Goal: Use online tool/utility: Utilize a website feature to perform a specific function

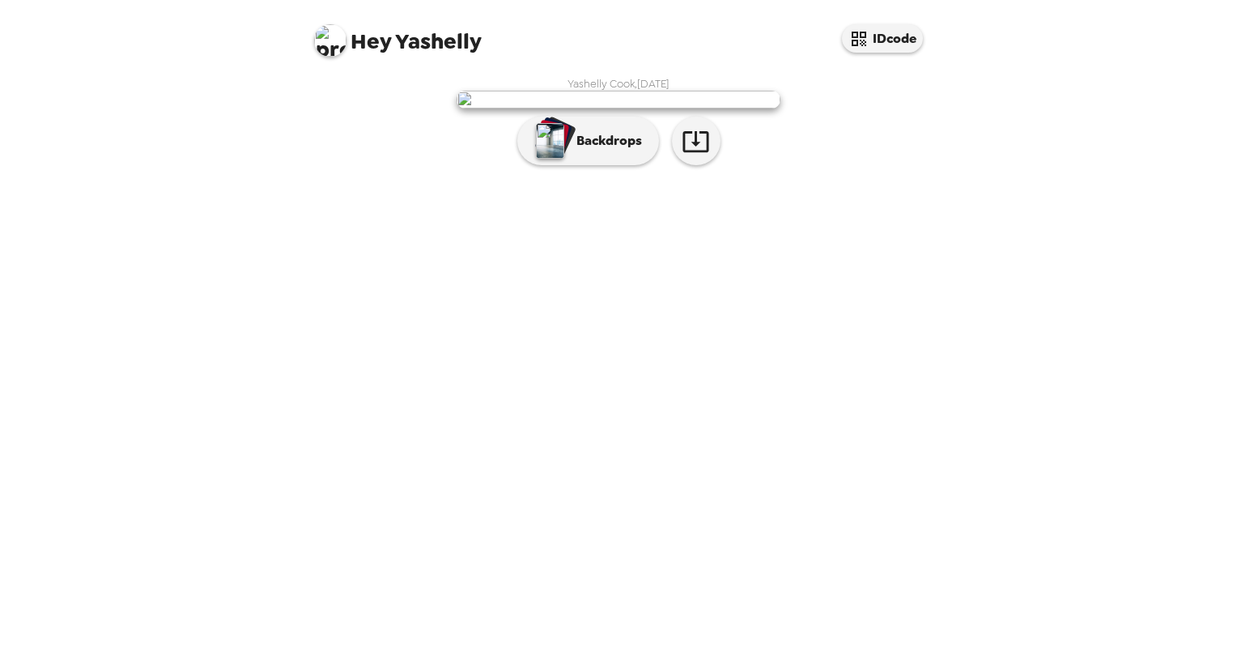
drag, startPoint x: 612, startPoint y: 543, endPoint x: 619, endPoint y: 534, distance: 10.9
click at [612, 165] on button "Backdrops" at bounding box center [588, 141] width 142 height 49
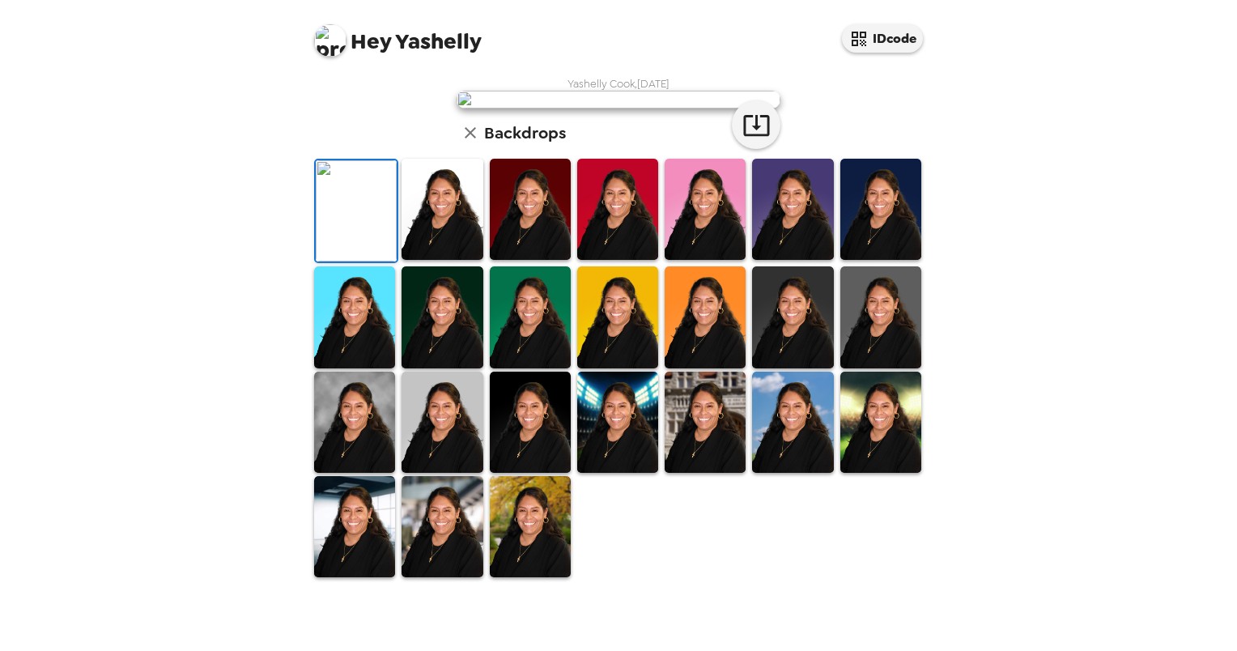
click at [434, 260] on img at bounding box center [442, 209] width 81 height 101
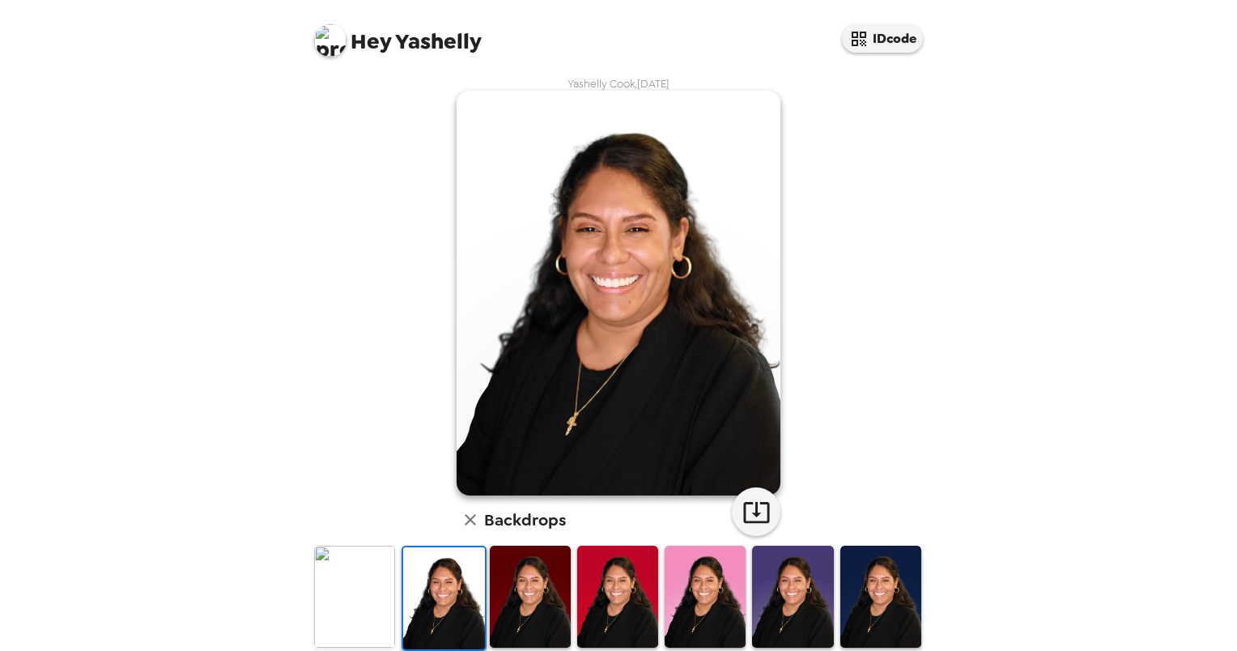
click at [515, 599] on img at bounding box center [530, 596] width 81 height 101
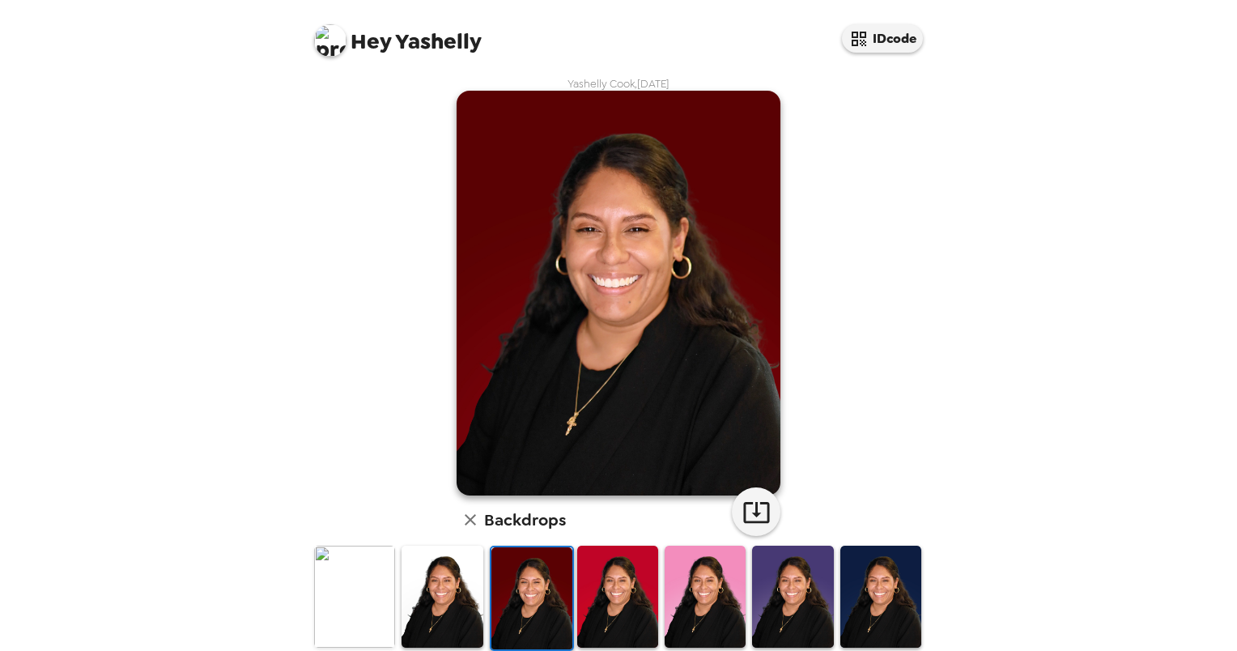
drag, startPoint x: 599, startPoint y: 588, endPoint x: 643, endPoint y: 586, distance: 43.8
click at [599, 587] on img at bounding box center [617, 596] width 81 height 101
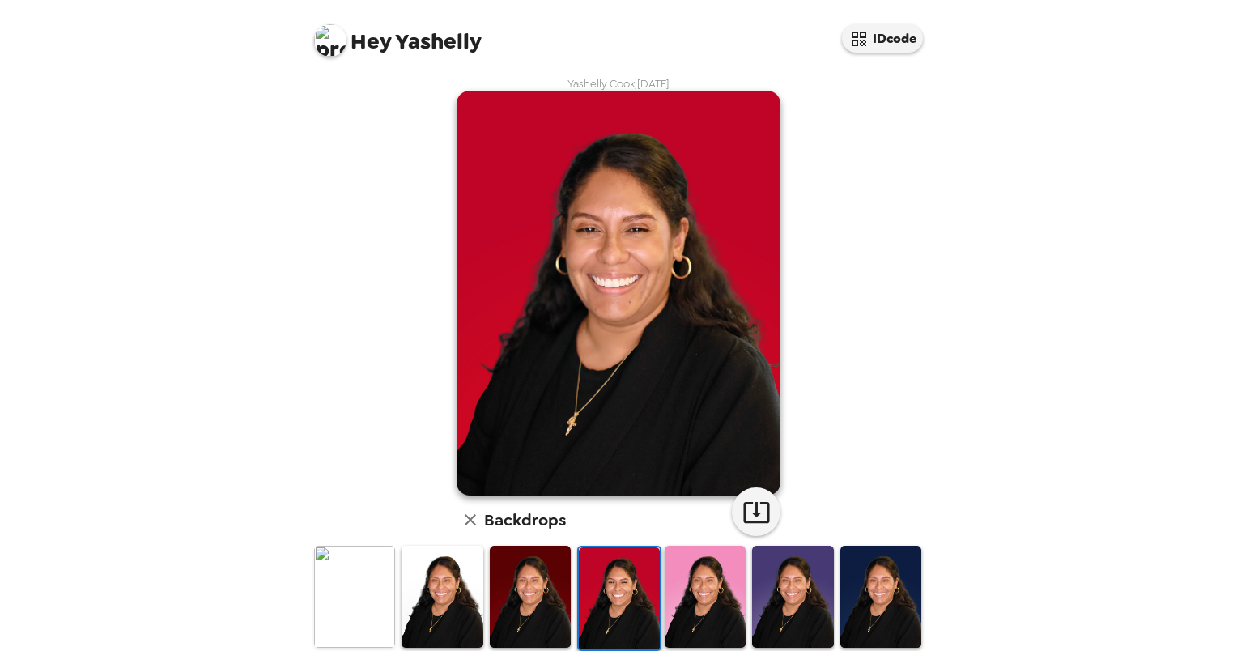
click at [683, 582] on img at bounding box center [705, 596] width 81 height 101
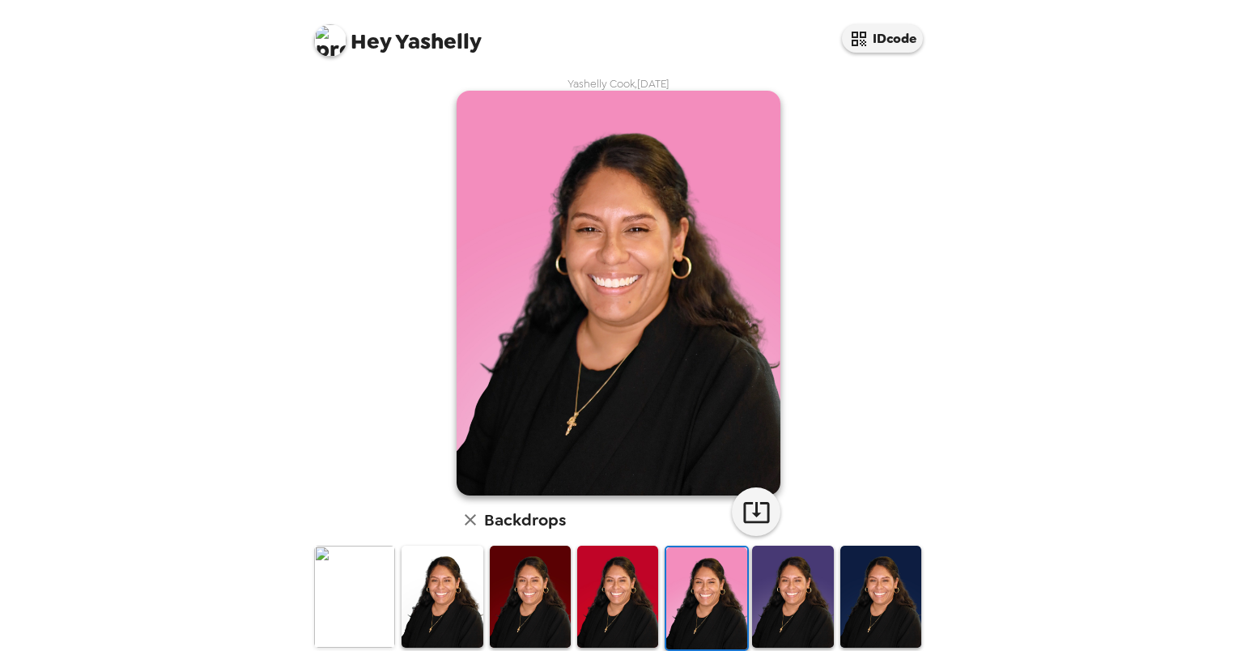
click at [755, 587] on img at bounding box center [792, 596] width 81 height 101
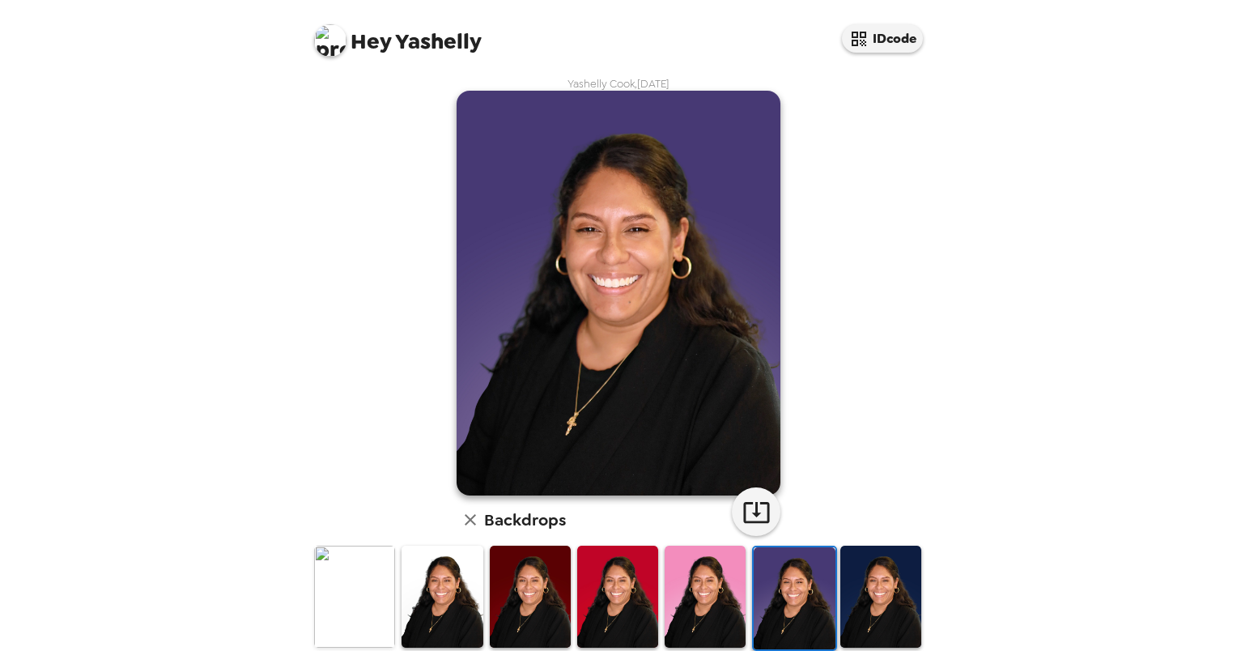
drag, startPoint x: 879, startPoint y: 578, endPoint x: 878, endPoint y: 555, distance: 22.7
click at [879, 577] on img at bounding box center [880, 596] width 81 height 101
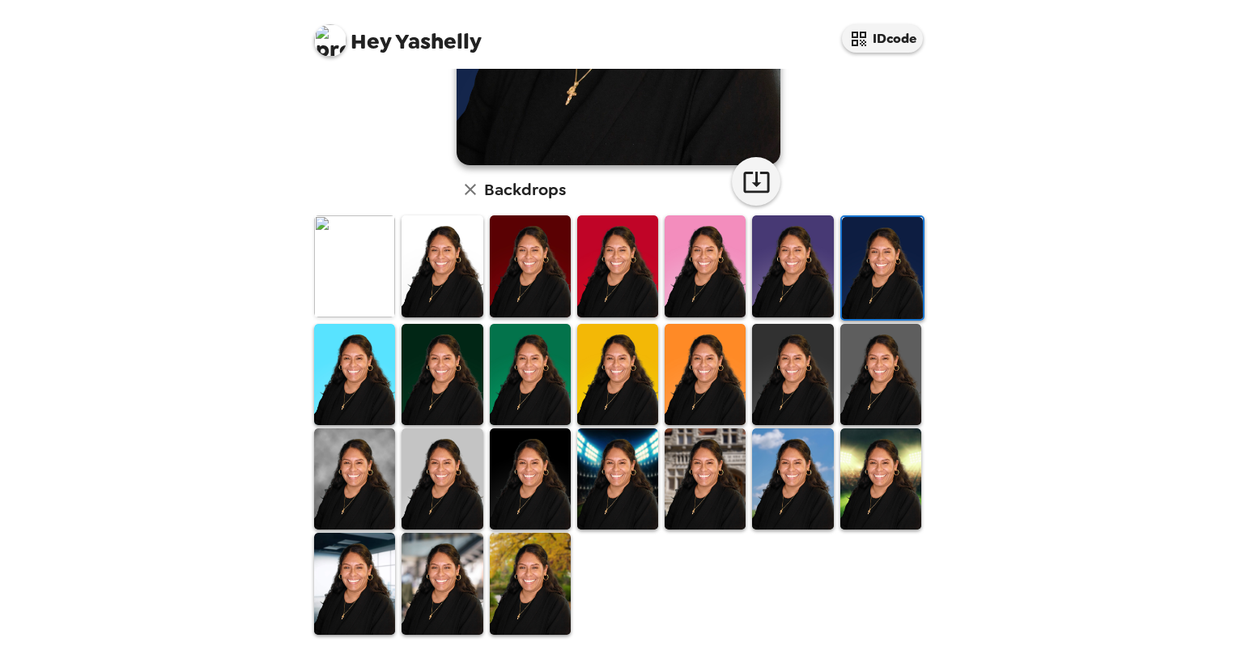
click at [534, 402] on img at bounding box center [530, 374] width 81 height 101
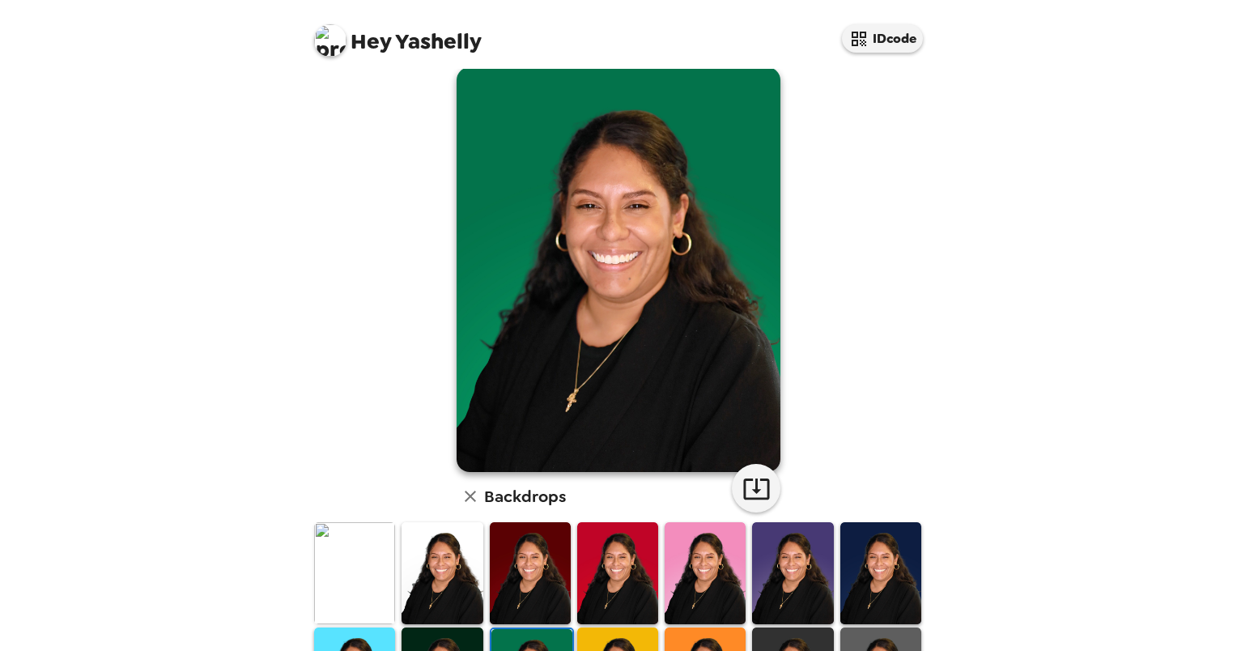
scroll to position [6, 0]
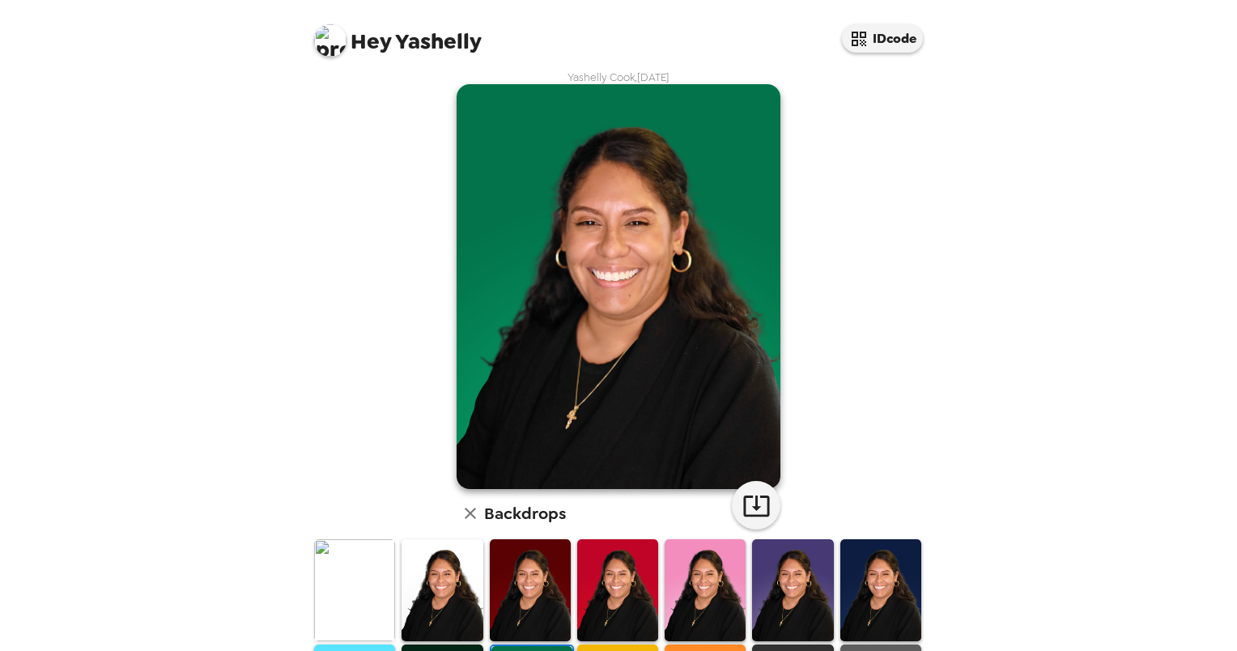
click at [339, 575] on img at bounding box center [354, 589] width 81 height 101
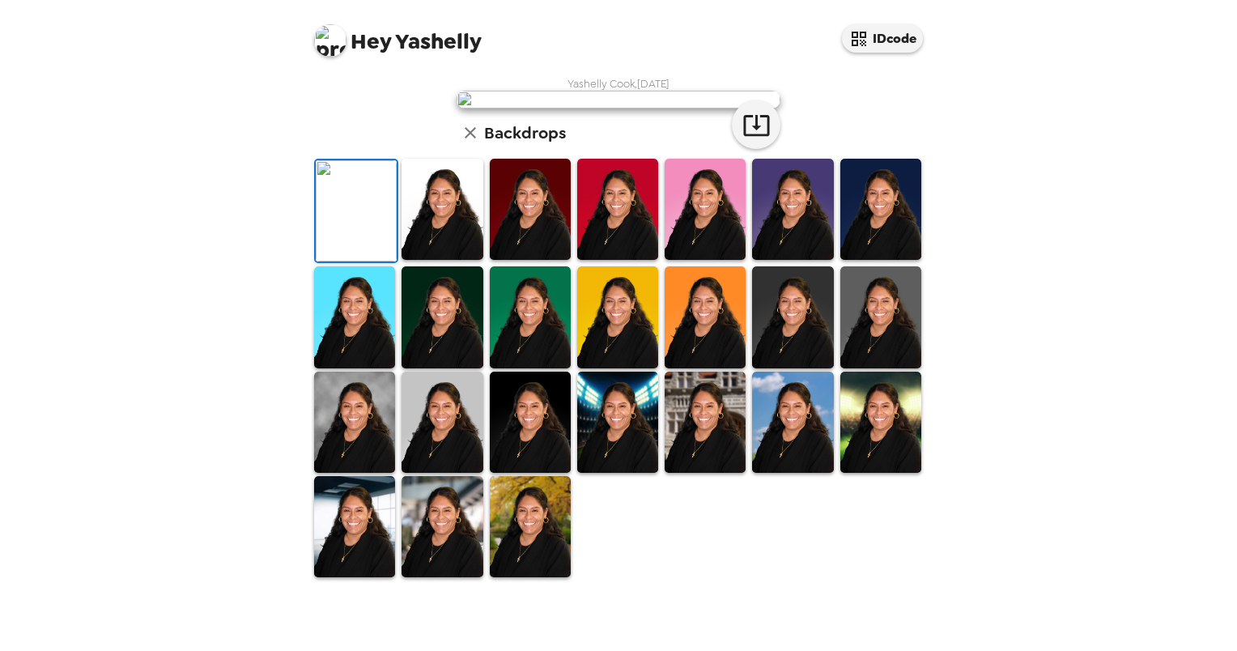
scroll to position [330, 0]
click at [529, 577] on img at bounding box center [530, 526] width 81 height 101
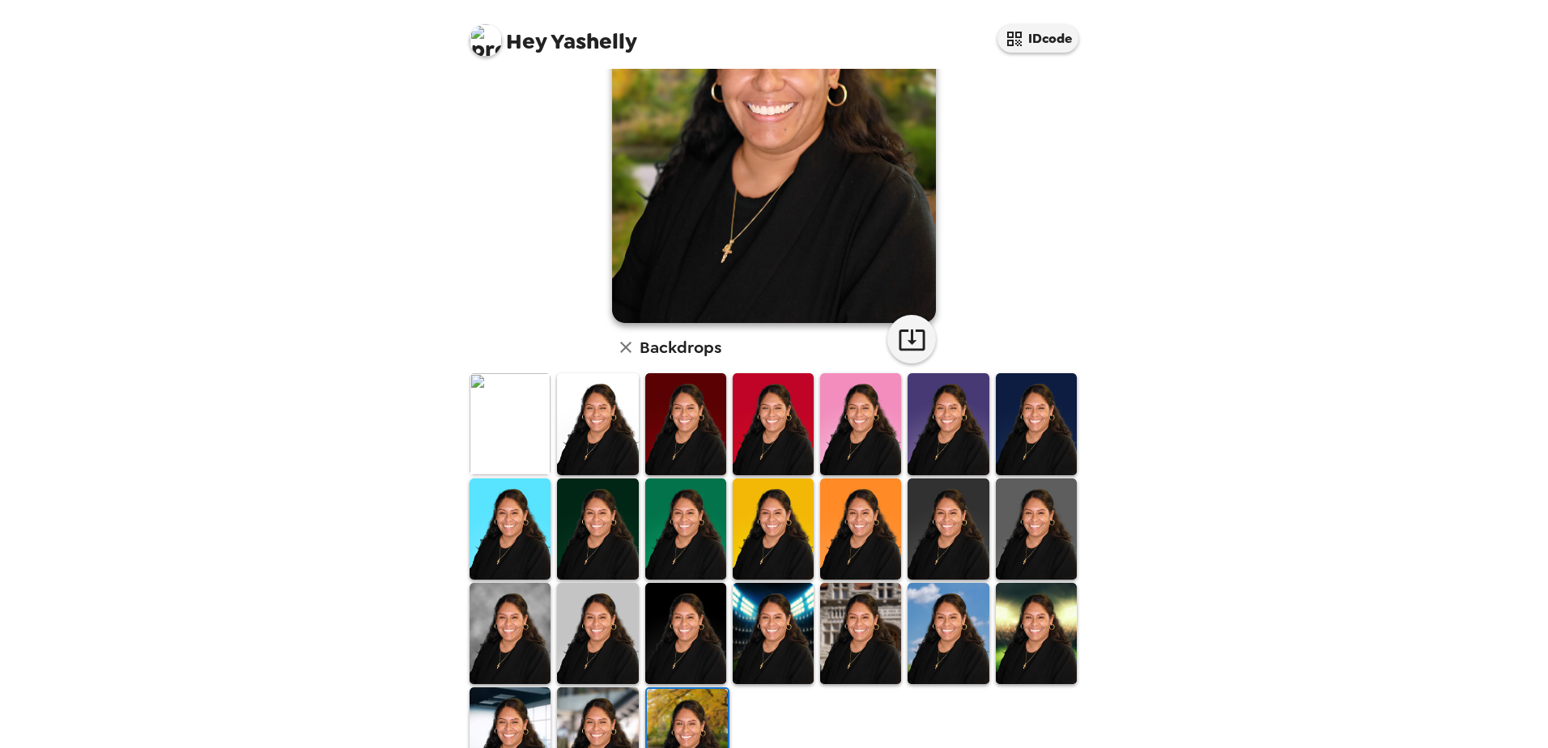
scroll to position [0, 0]
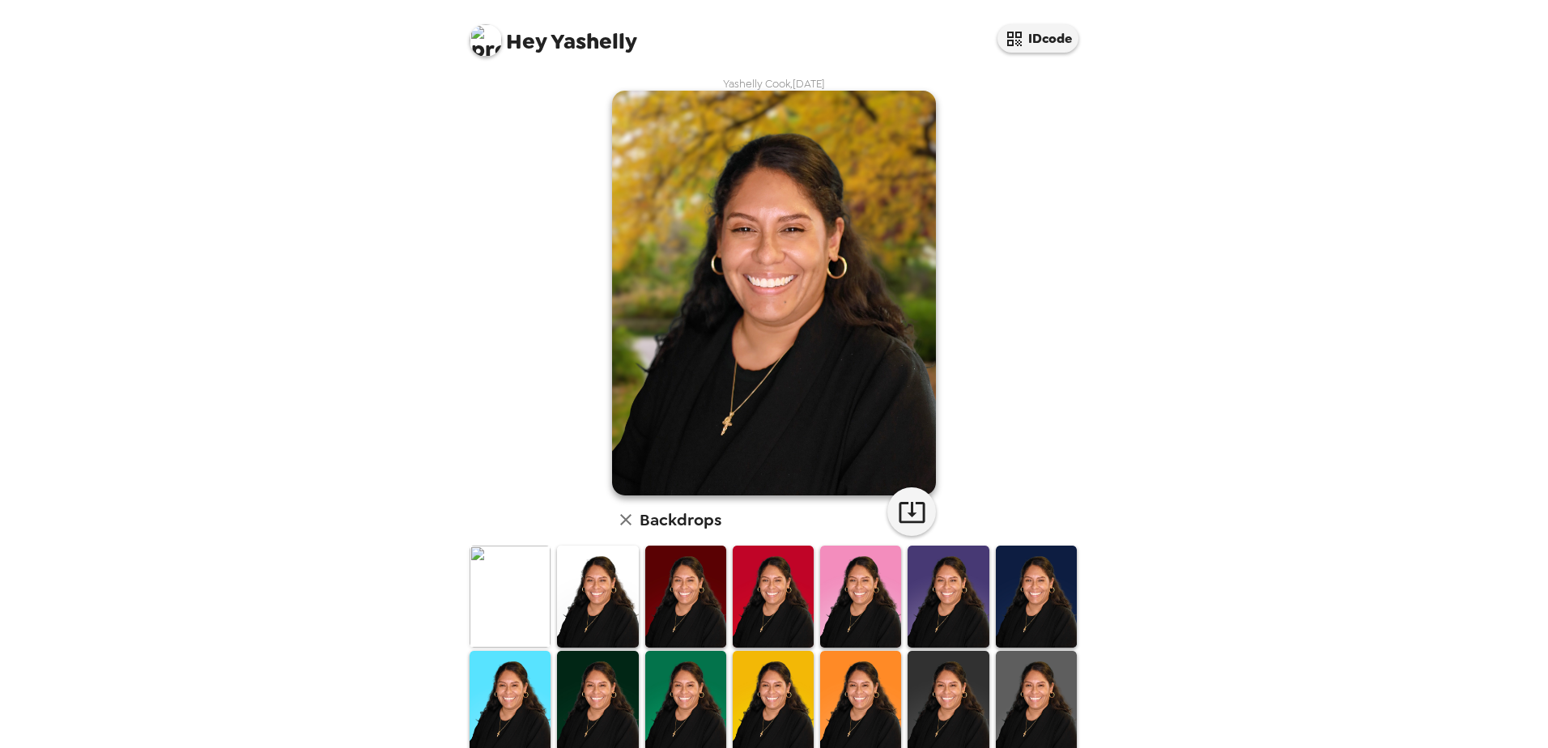
click at [517, 611] on img at bounding box center [510, 596] width 81 height 101
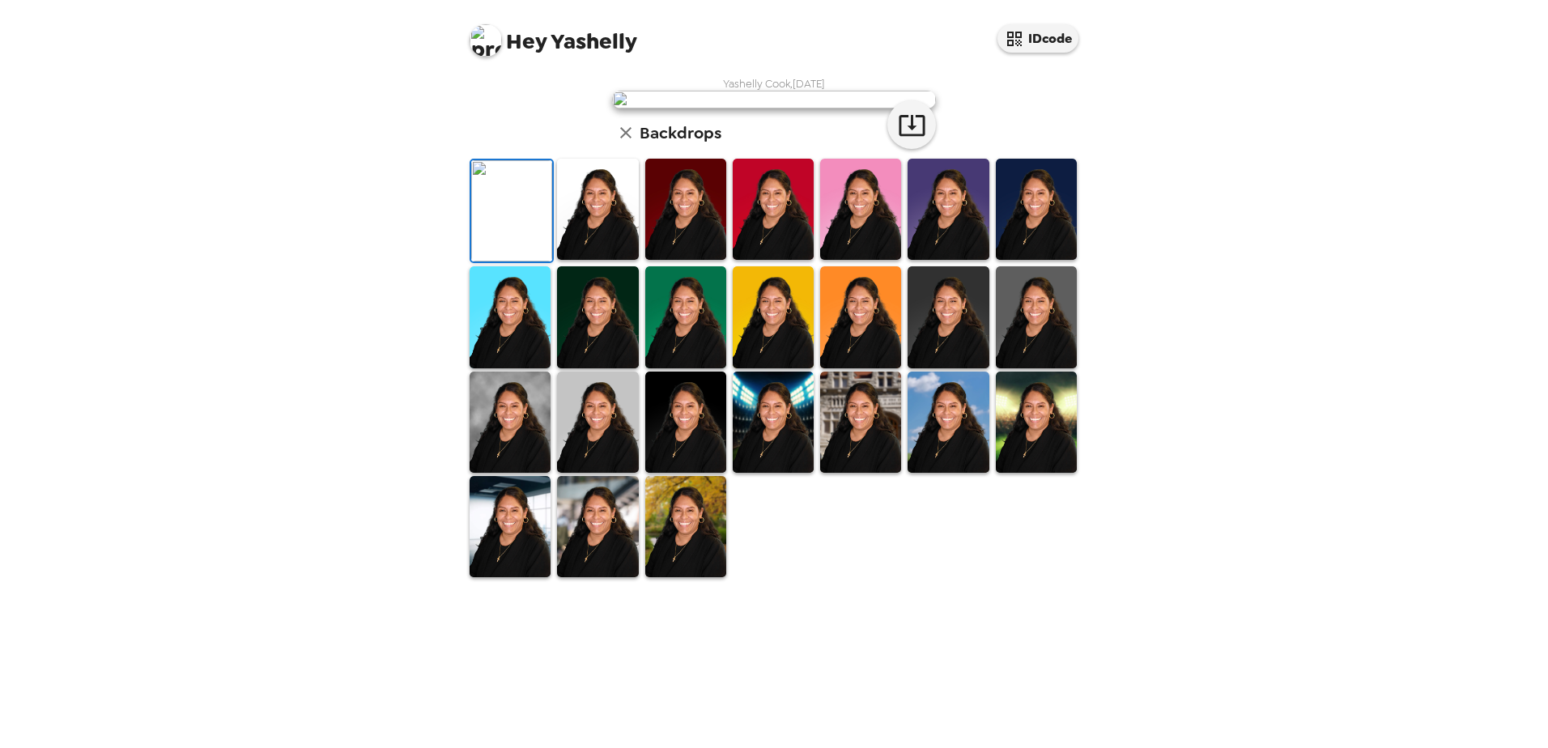
scroll to position [234, 0]
click at [760, 473] on img at bounding box center [773, 422] width 81 height 101
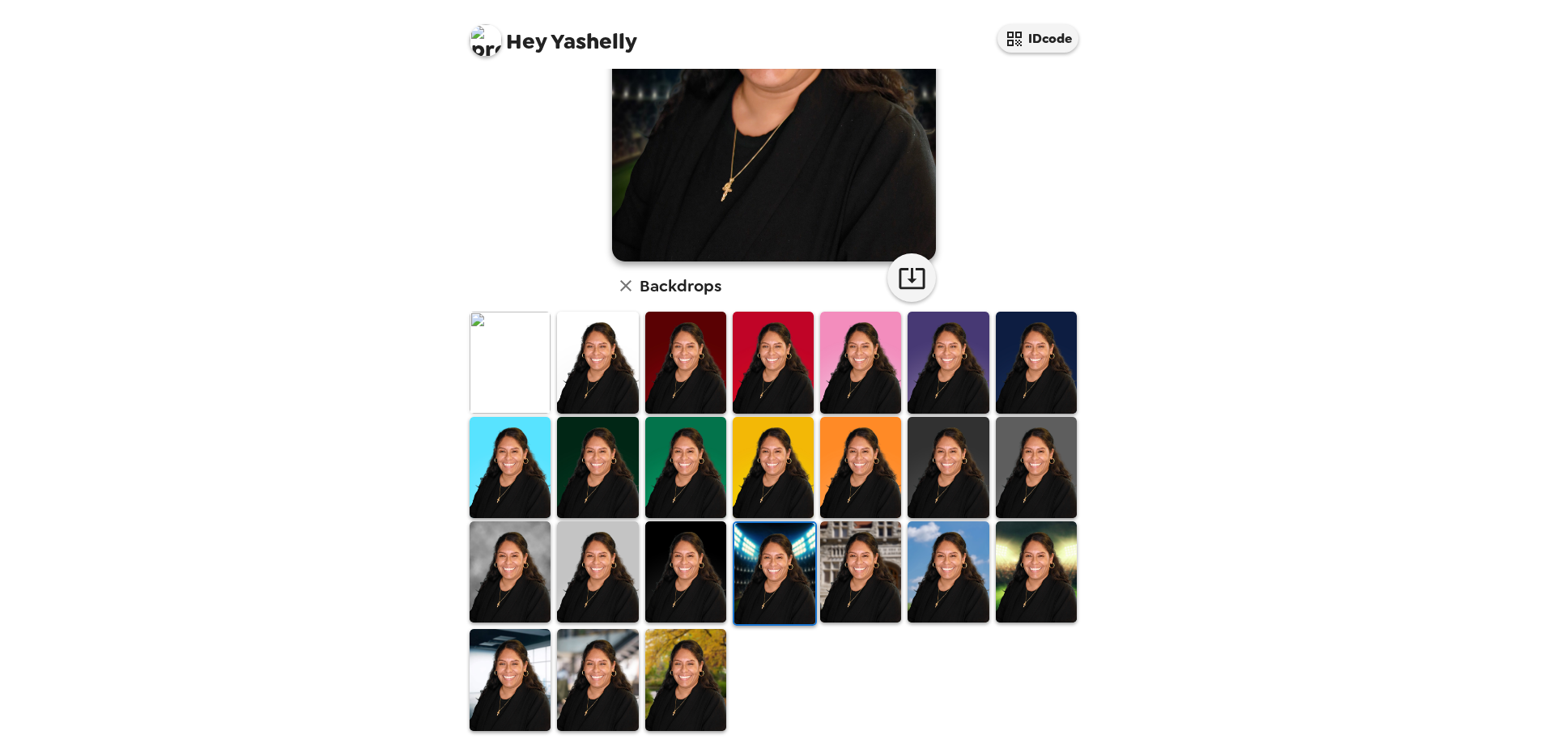
click at [840, 560] on img at bounding box center [860, 571] width 81 height 101
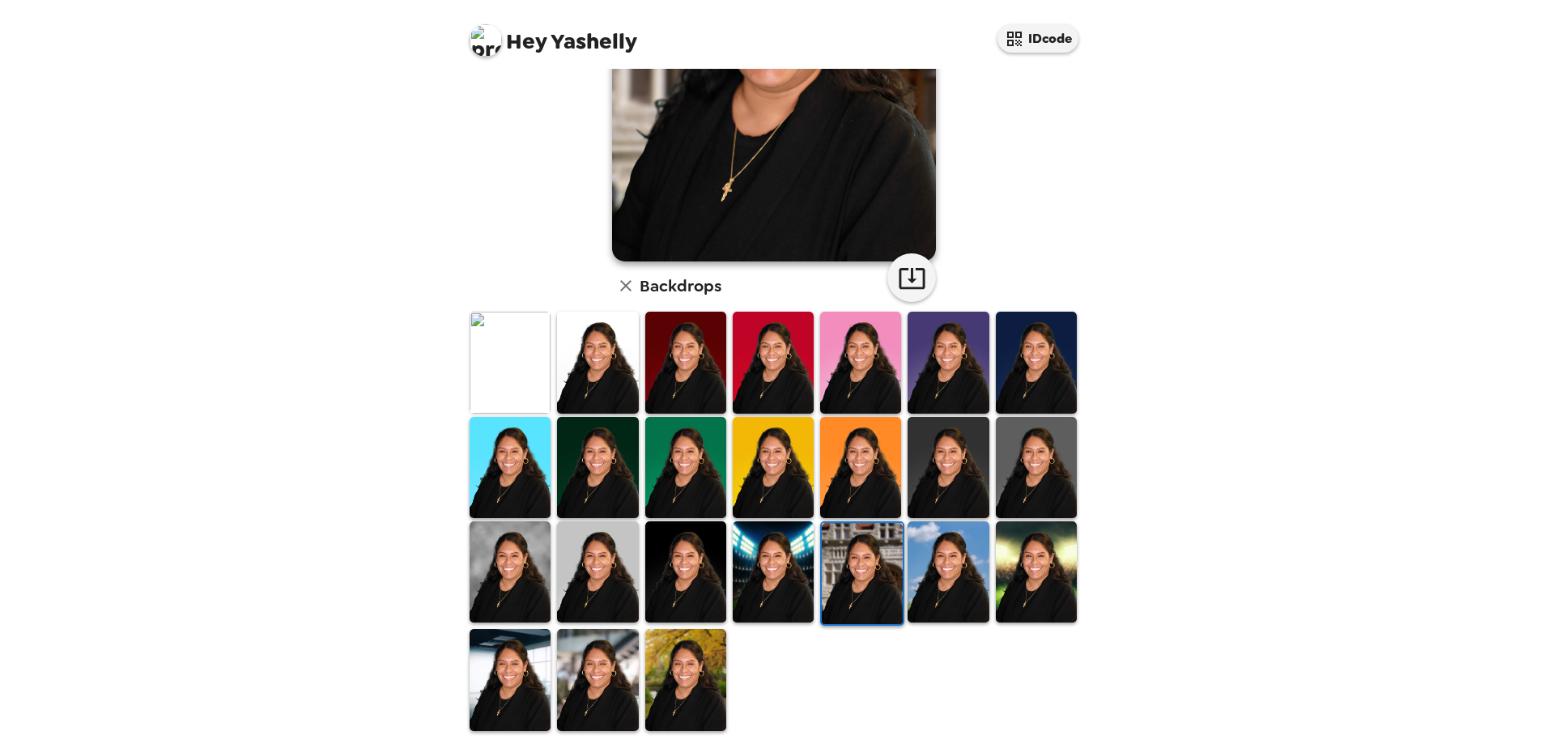
click at [696, 587] on img at bounding box center [685, 571] width 81 height 101
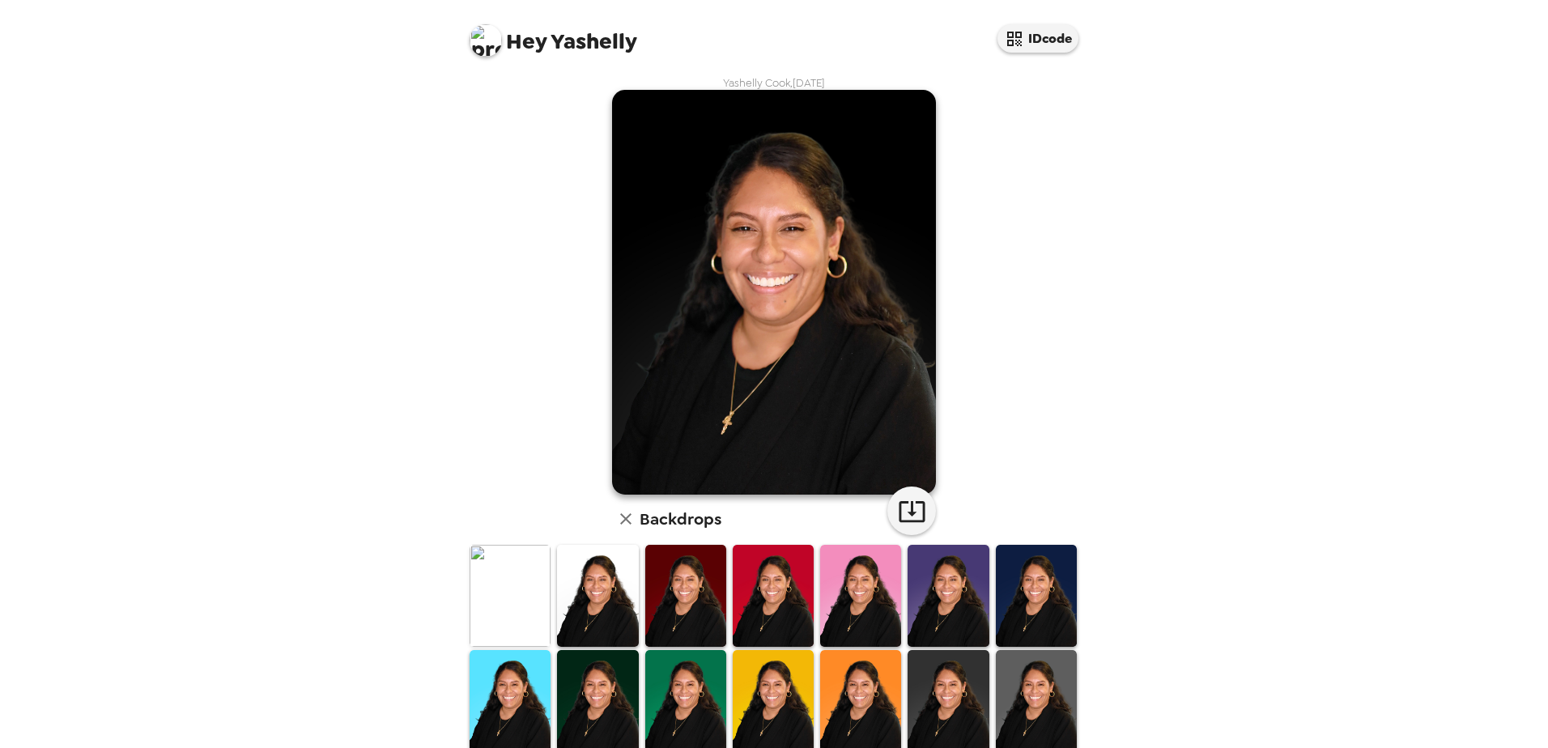
scroll to position [0, 0]
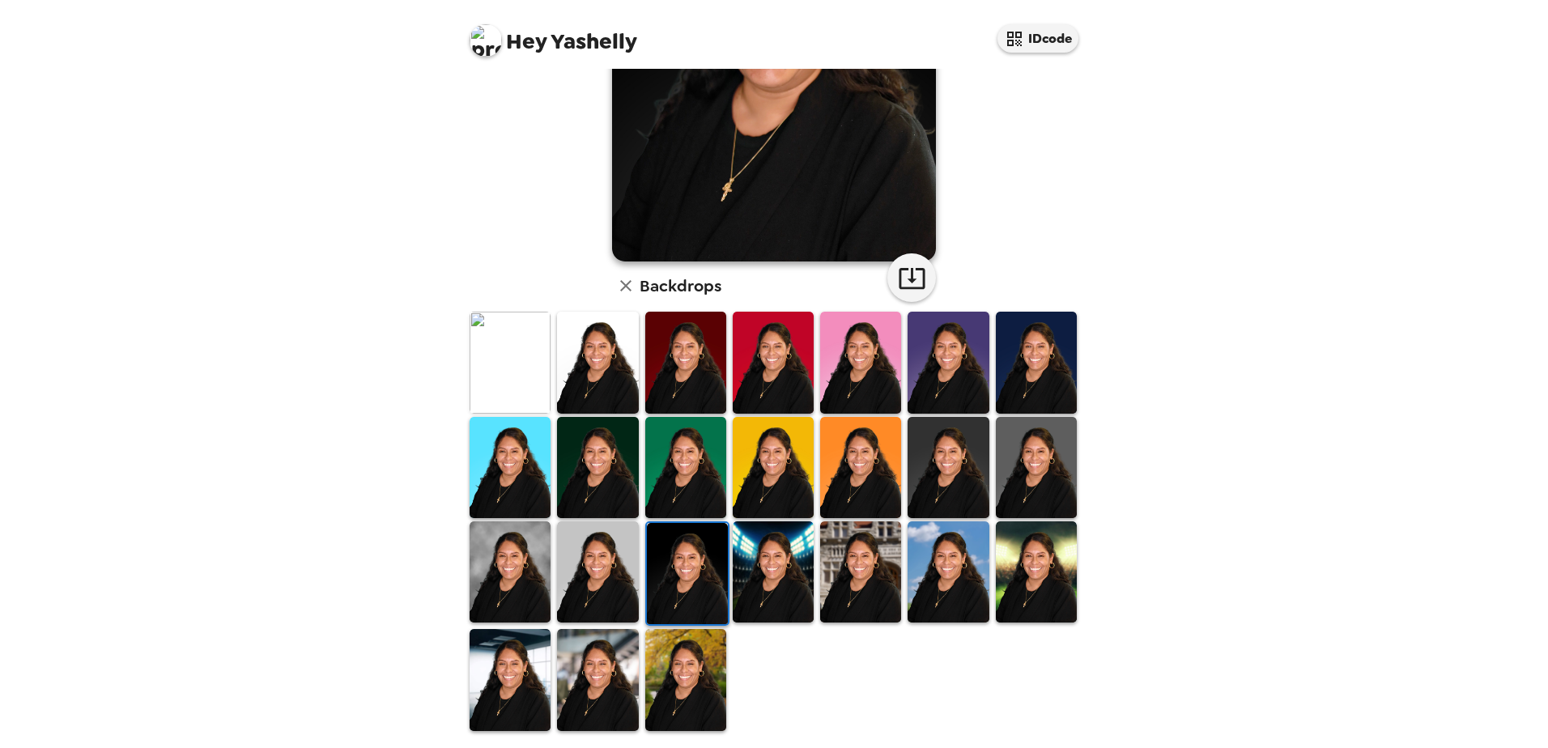
click at [594, 578] on img at bounding box center [597, 571] width 81 height 101
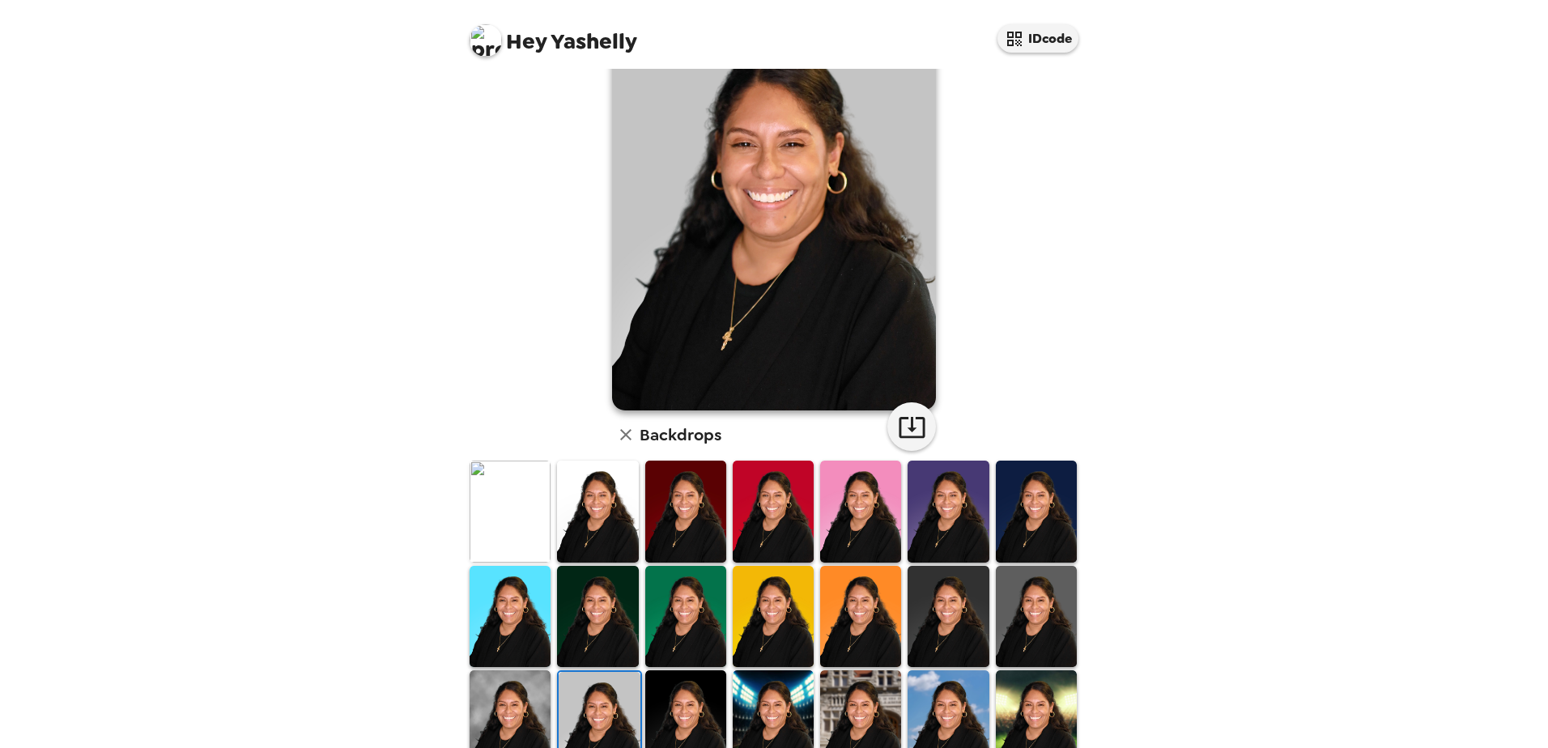
scroll to position [234, 0]
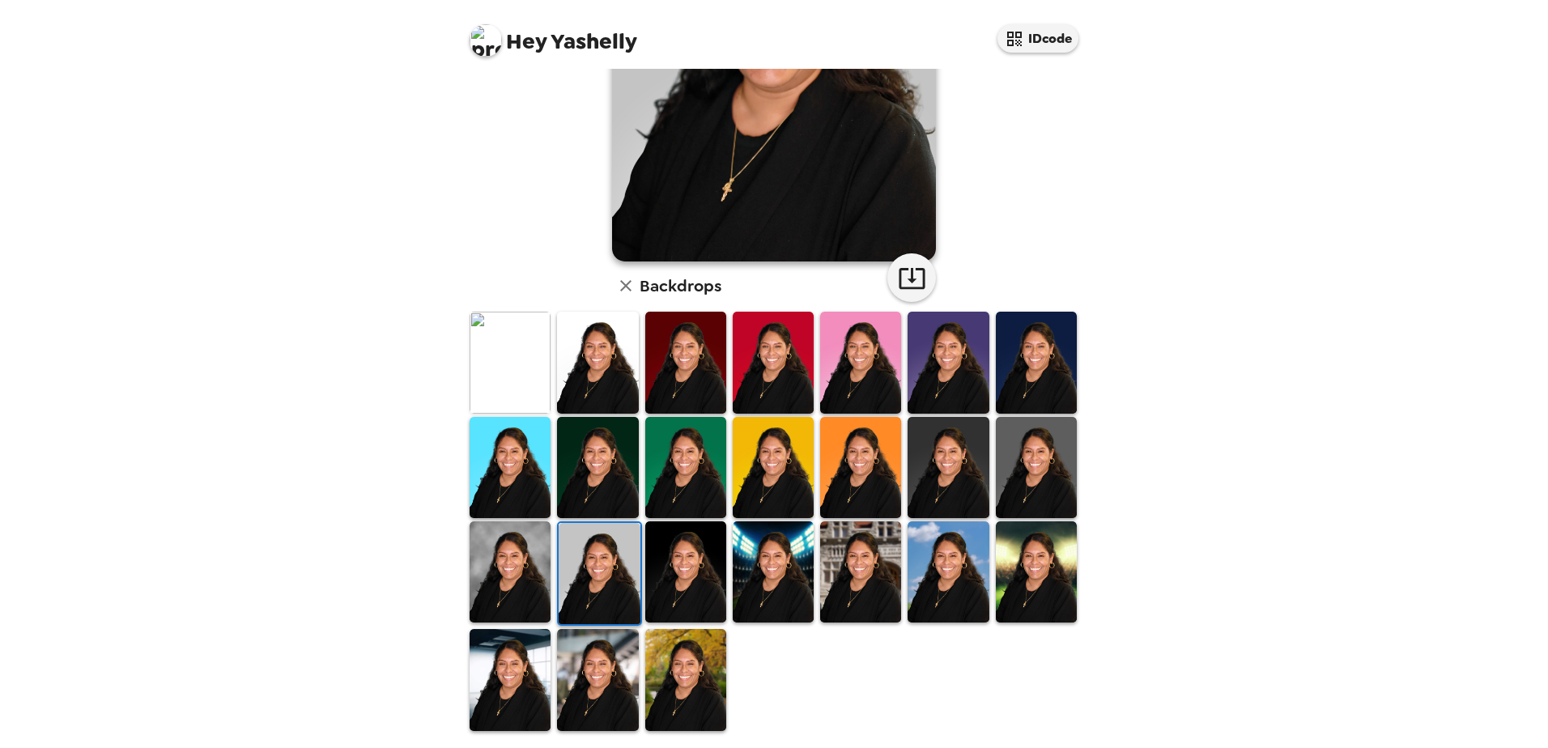
click at [483, 560] on img at bounding box center [510, 571] width 81 height 101
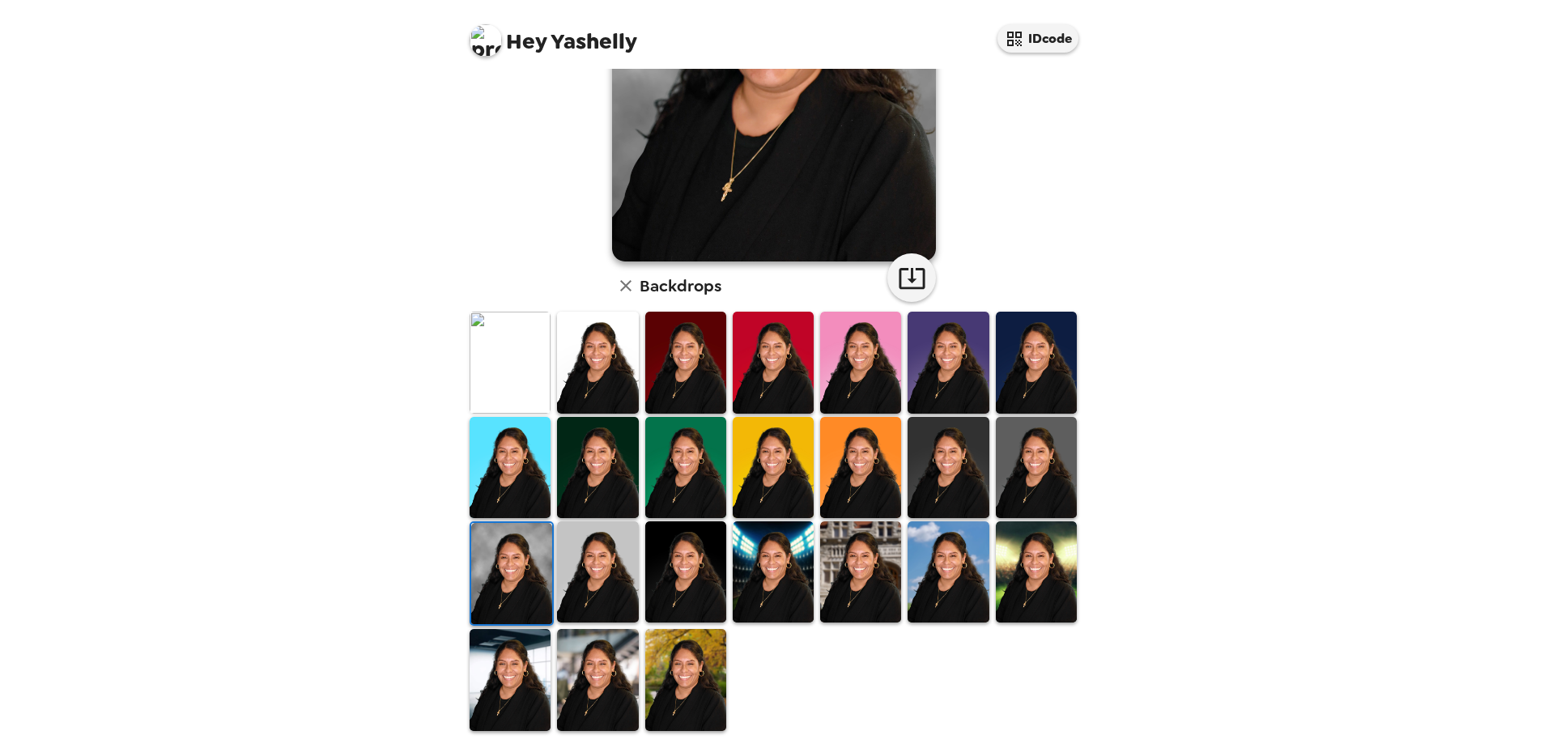
drag, startPoint x: 504, startPoint y: 683, endPoint x: 704, endPoint y: 551, distance: 239.4
click at [504, 650] on img at bounding box center [510, 679] width 81 height 101
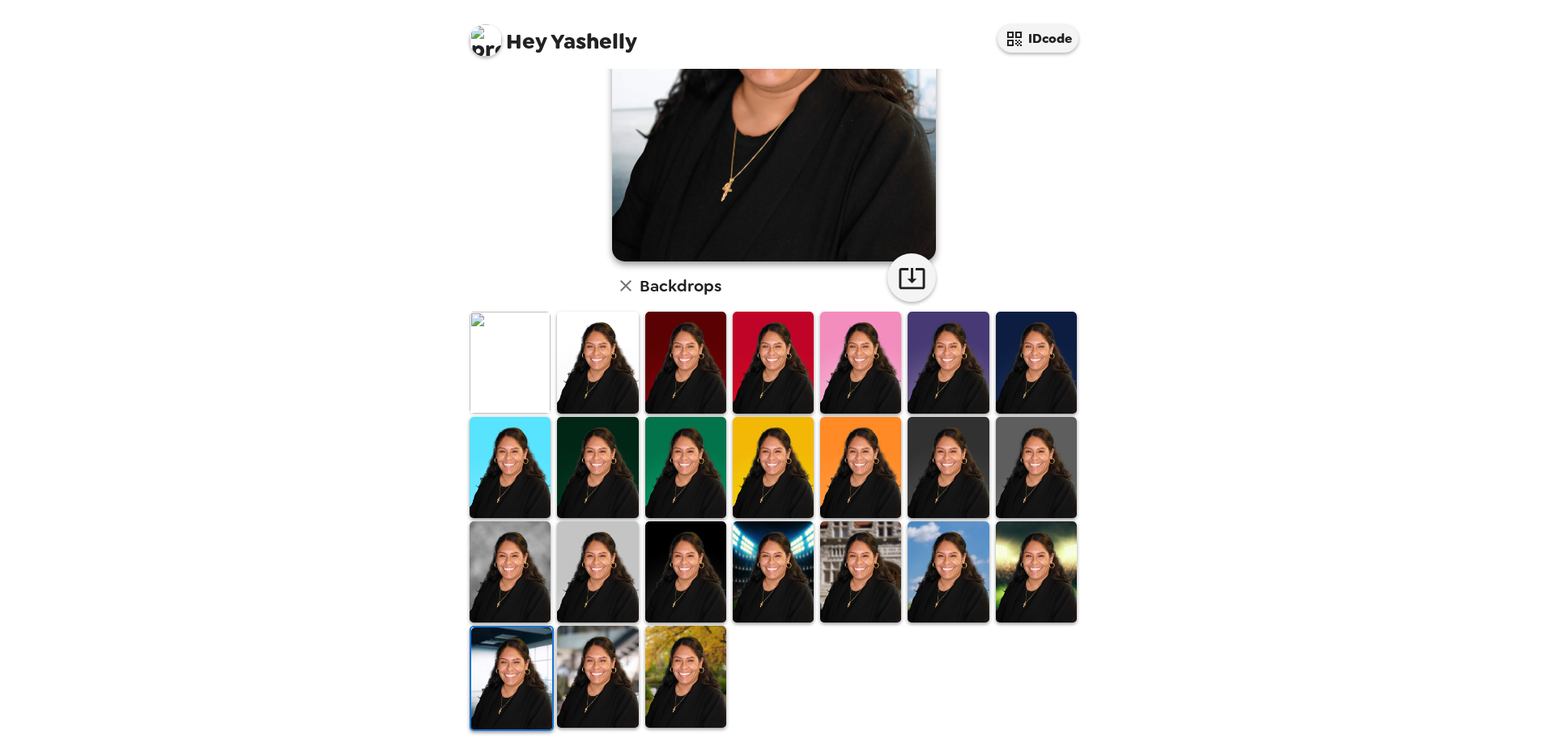
drag, startPoint x: 581, startPoint y: 685, endPoint x: 879, endPoint y: 428, distance: 393.2
click at [582, 650] on img at bounding box center [597, 676] width 81 height 101
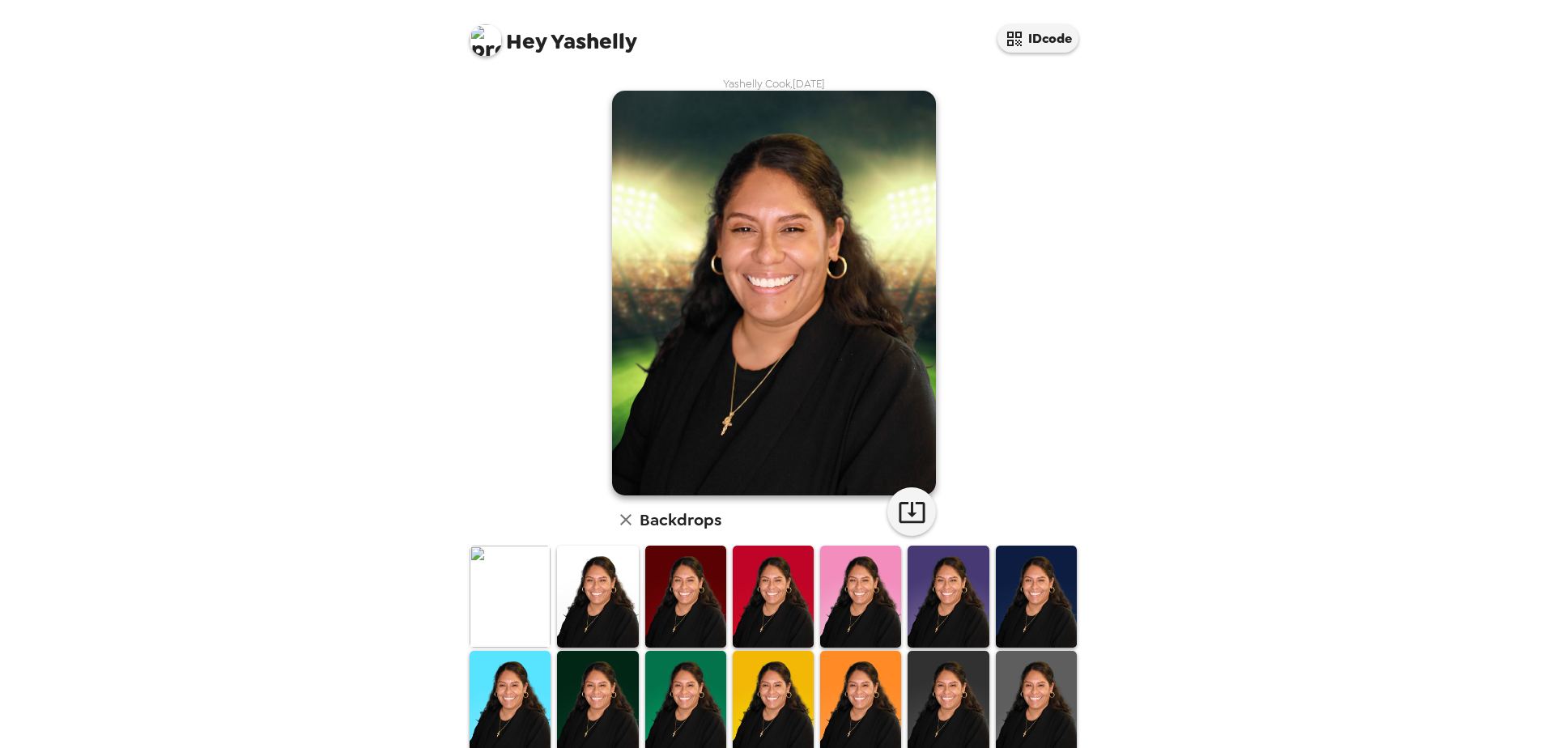
scroll to position [234, 0]
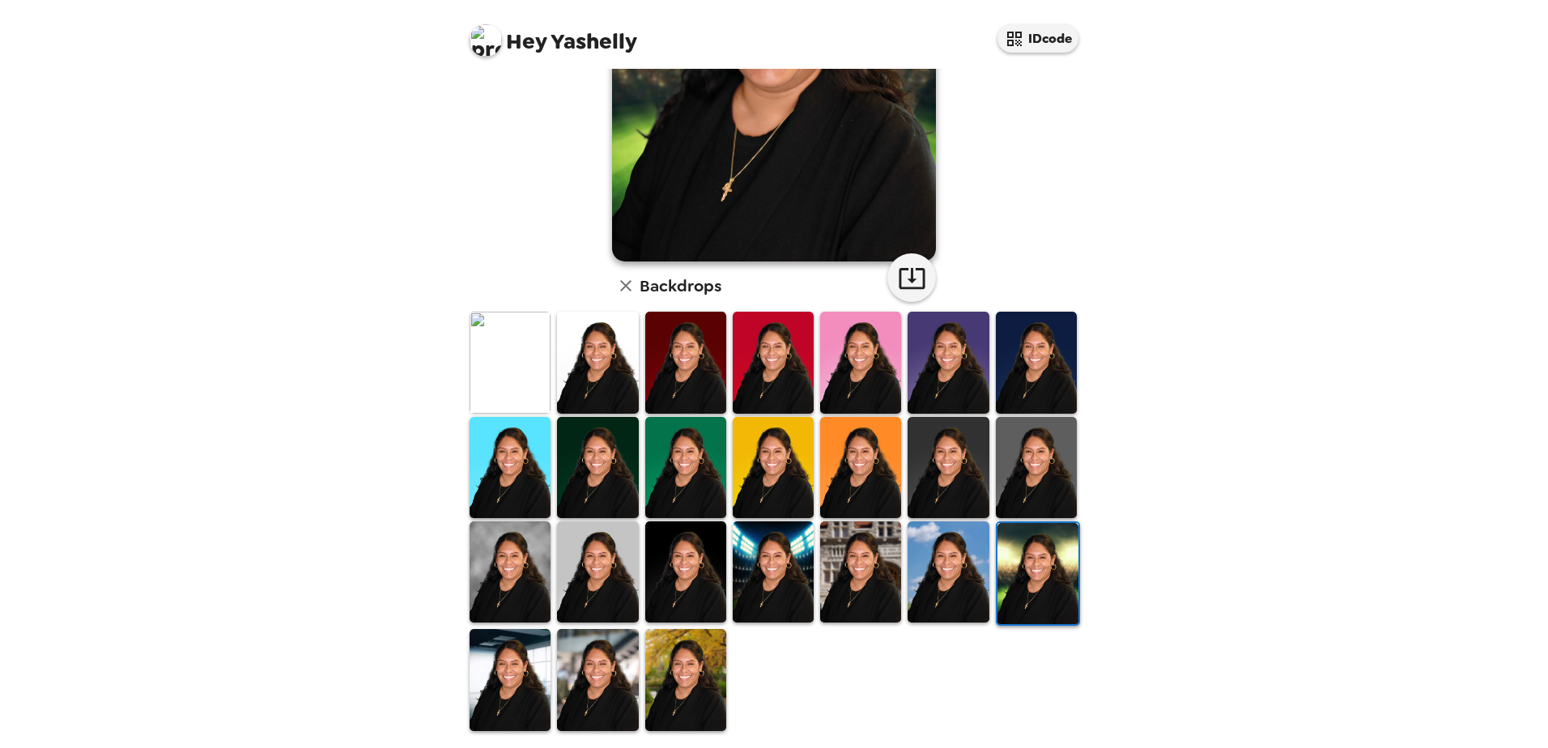
click at [679, 667] on img at bounding box center [685, 679] width 81 height 101
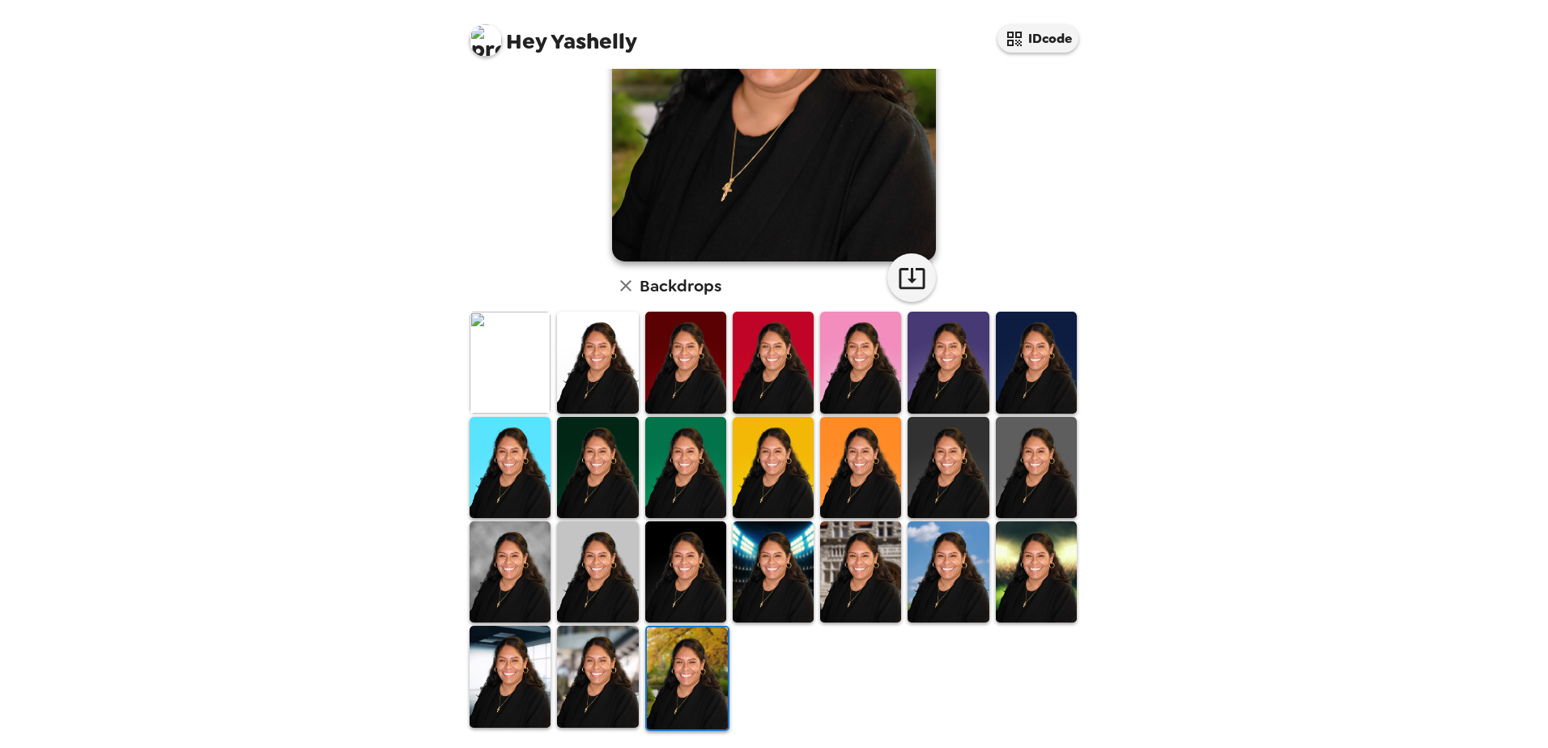
click at [864, 576] on img at bounding box center [860, 571] width 81 height 101
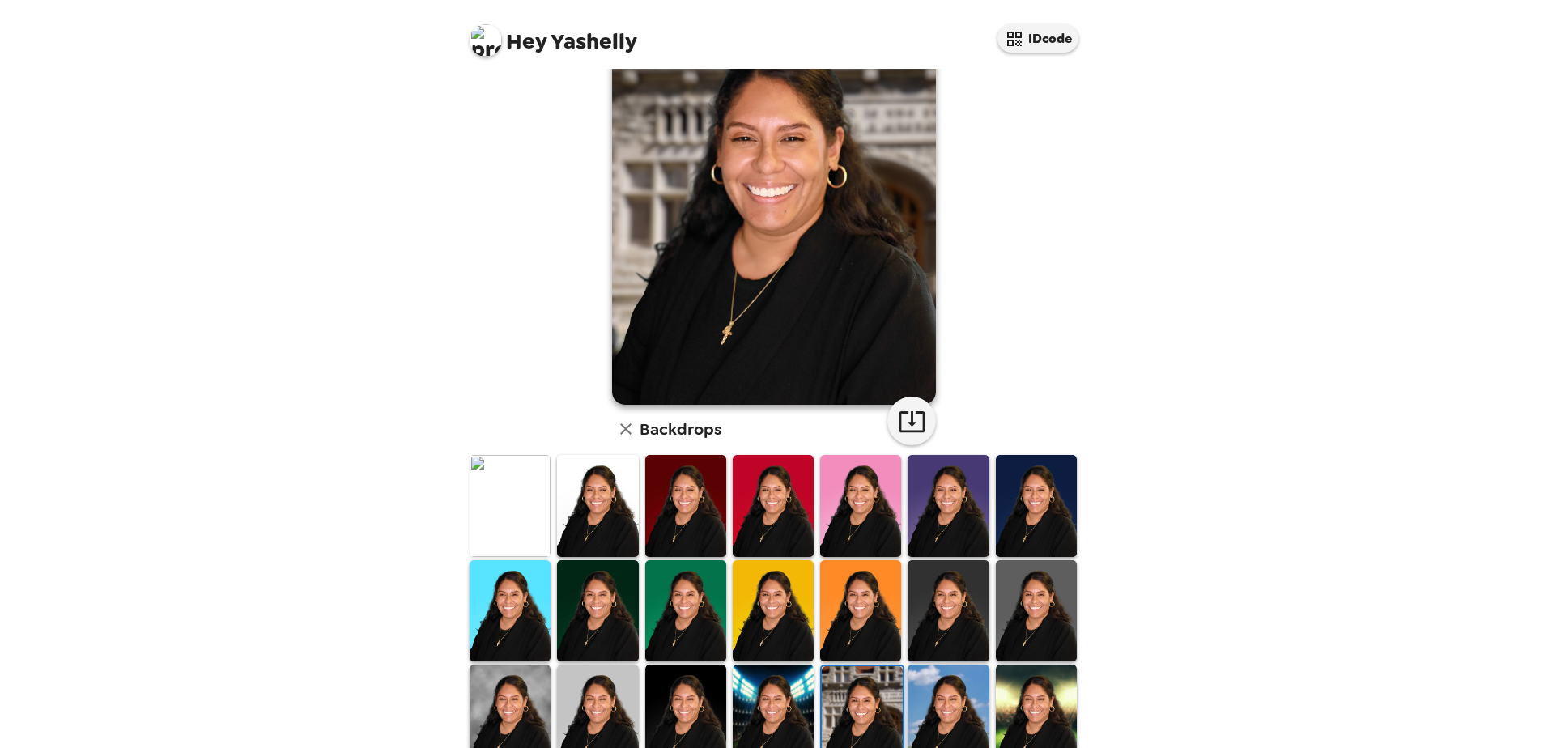
scroll to position [0, 0]
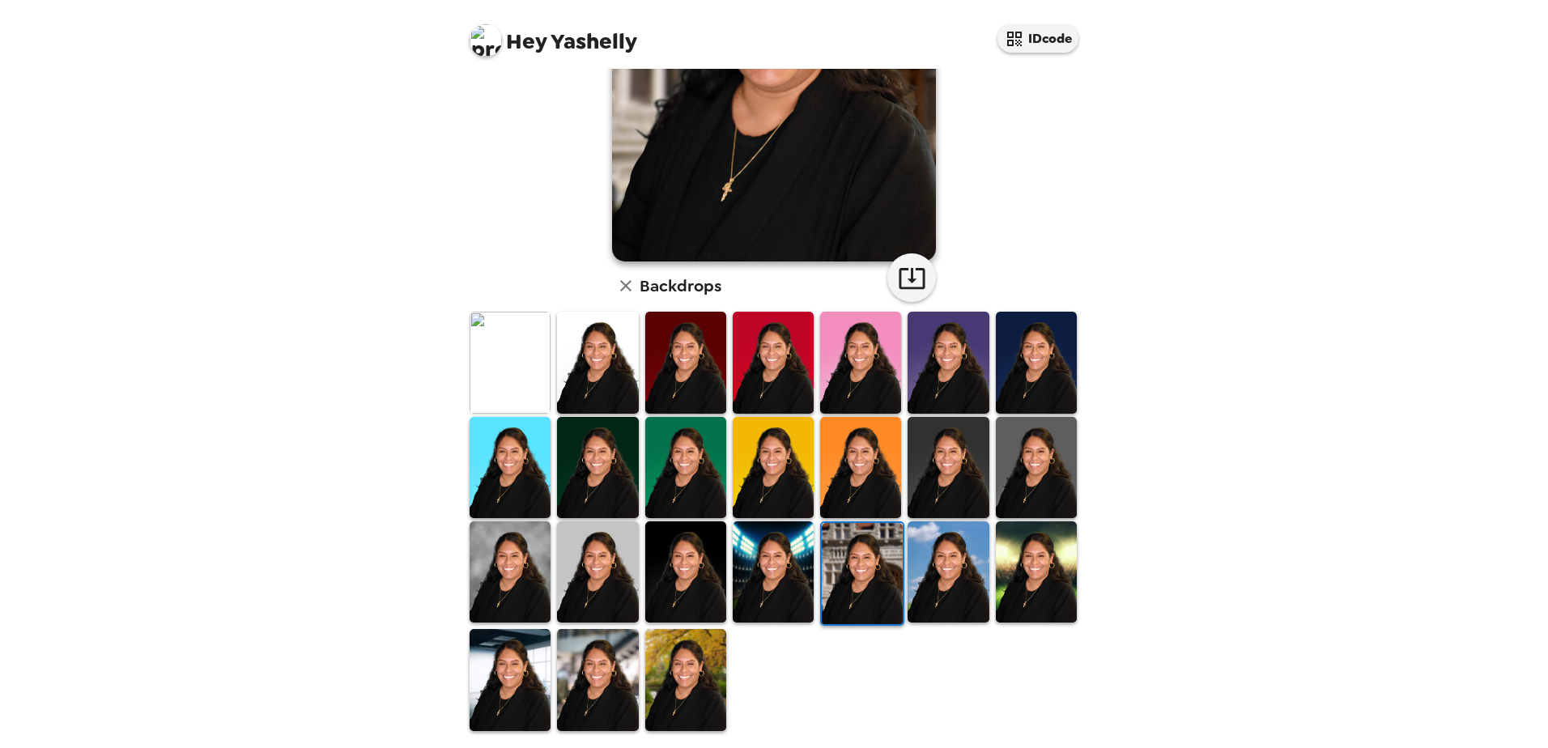
click at [734, 574] on img at bounding box center [773, 571] width 81 height 101
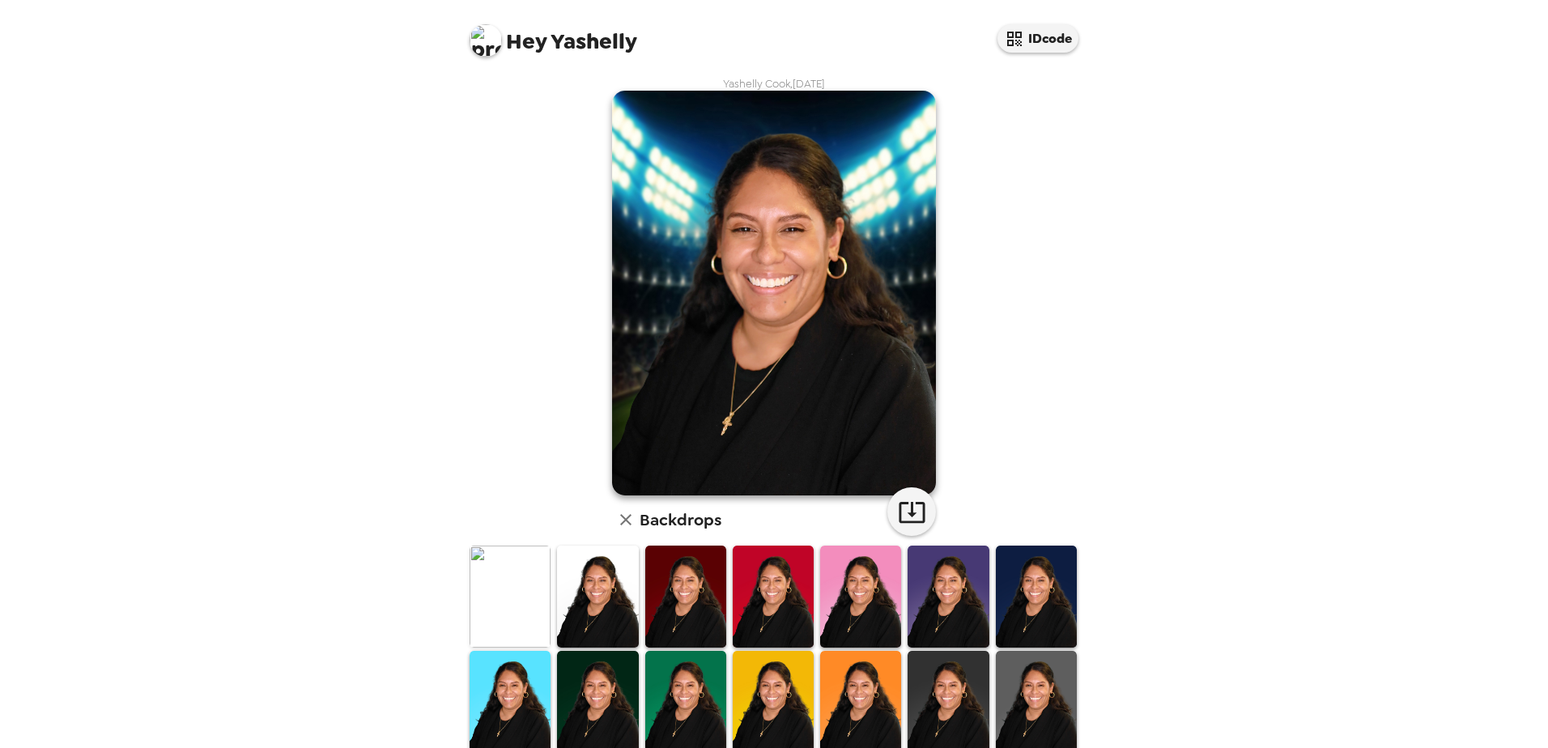
click at [784, 287] on img at bounding box center [774, 293] width 324 height 405
click at [1429, 403] on div "Hey Yashelly IDcode Yashelly Cook , [DATE] Backdrops" at bounding box center [774, 374] width 1548 height 748
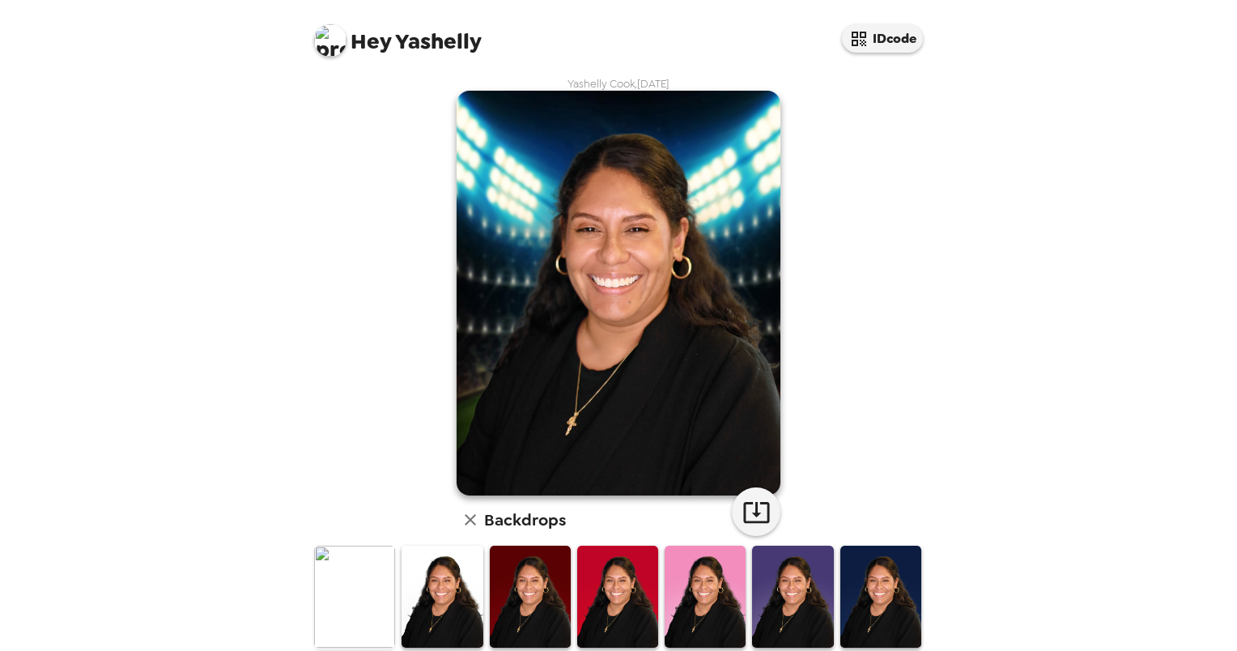
click at [344, 586] on img at bounding box center [354, 596] width 81 height 101
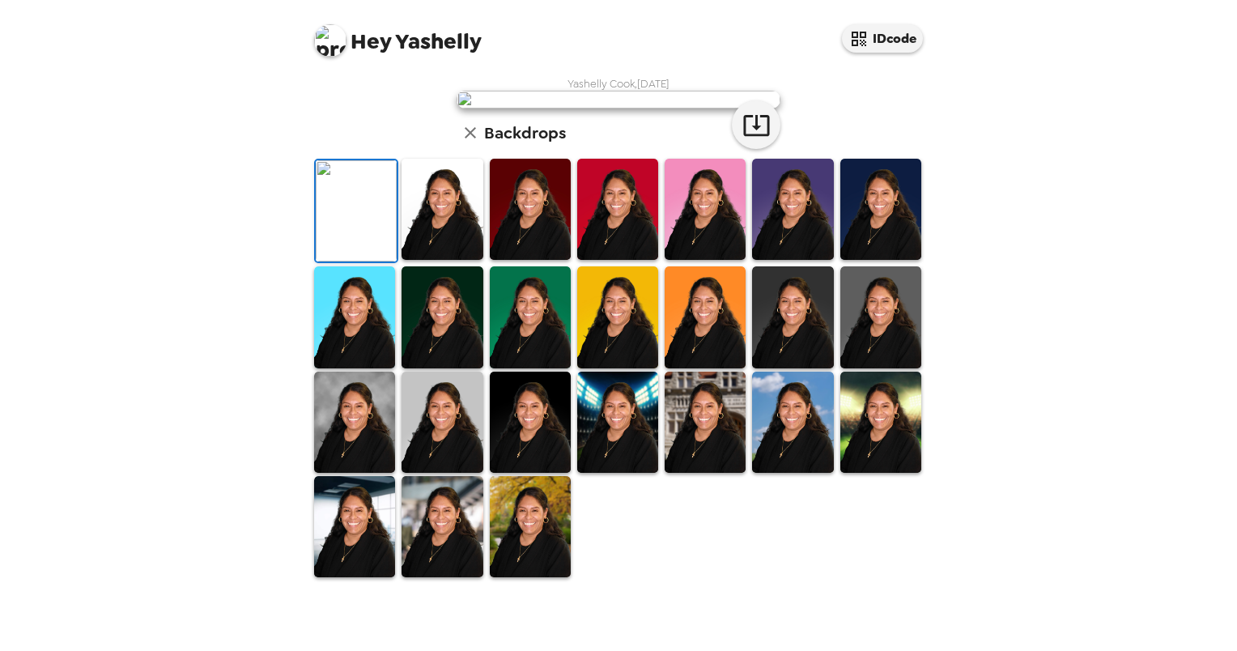
click at [344, 262] on img at bounding box center [356, 210] width 81 height 101
click at [689, 471] on img at bounding box center [705, 422] width 81 height 101
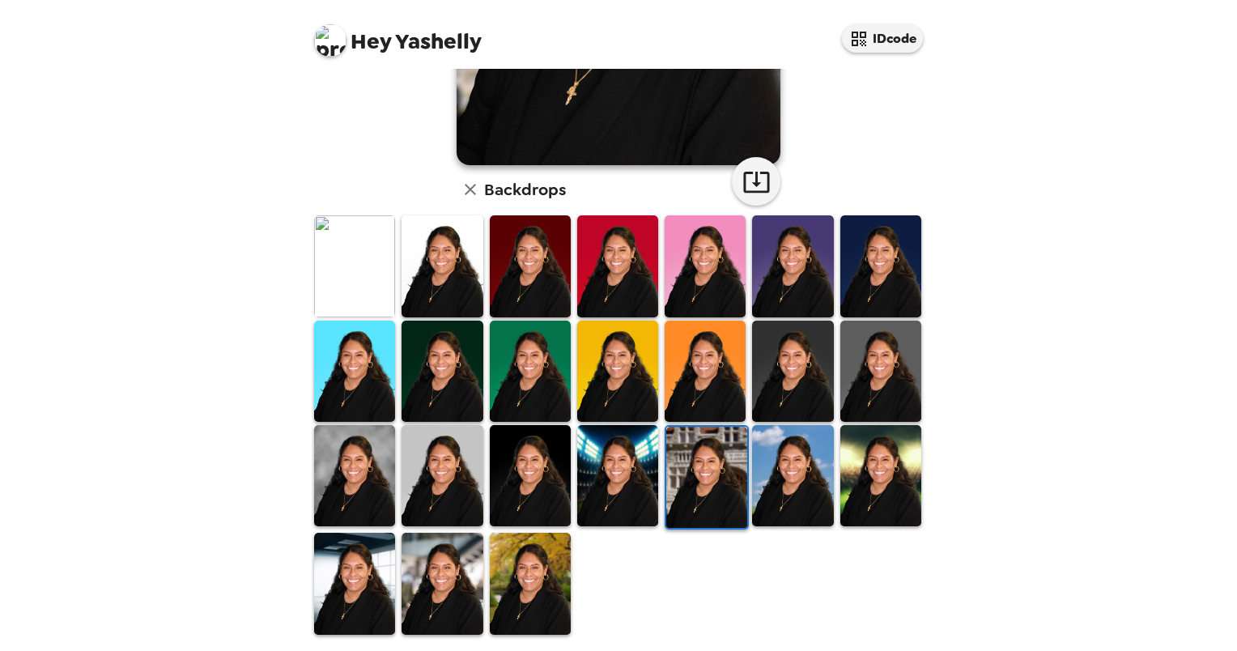
click at [350, 470] on img at bounding box center [354, 475] width 81 height 101
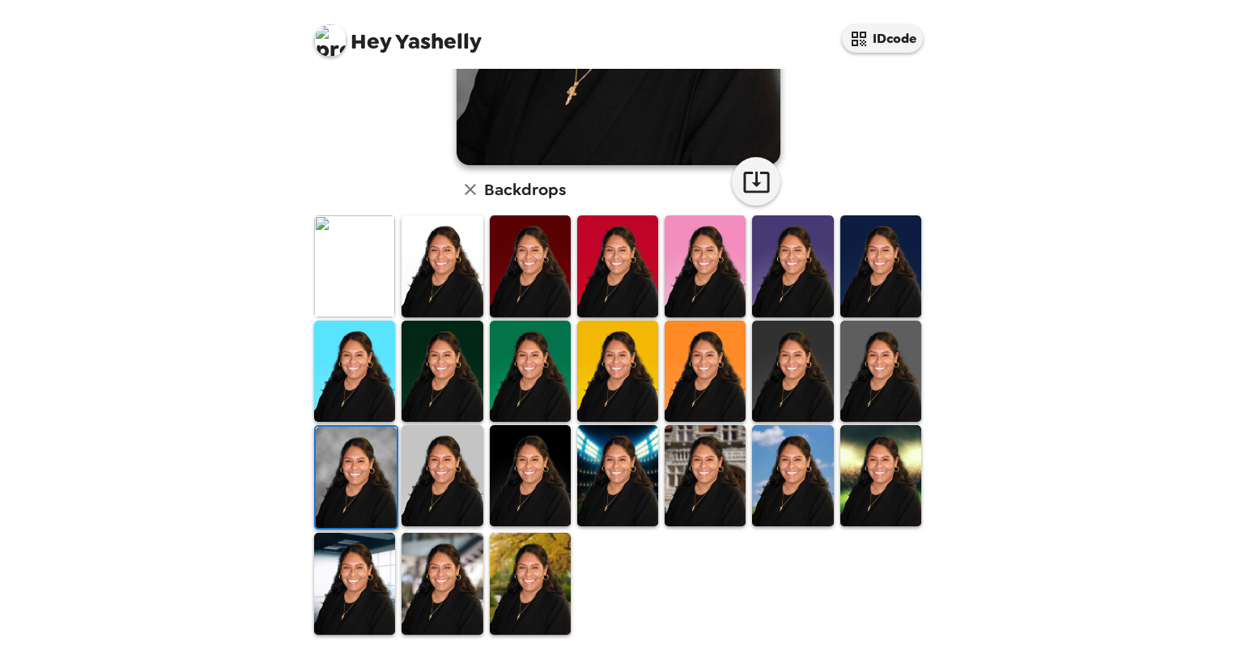
click at [866, 471] on img at bounding box center [880, 475] width 81 height 101
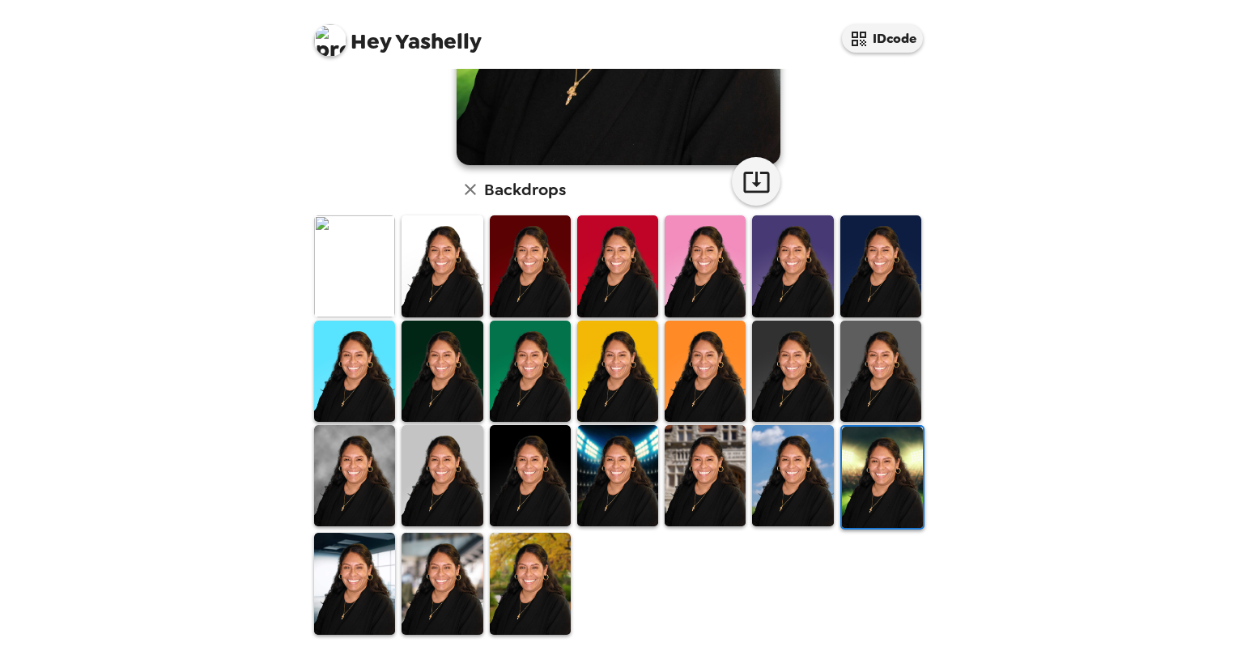
click at [513, 584] on img at bounding box center [530, 583] width 81 height 101
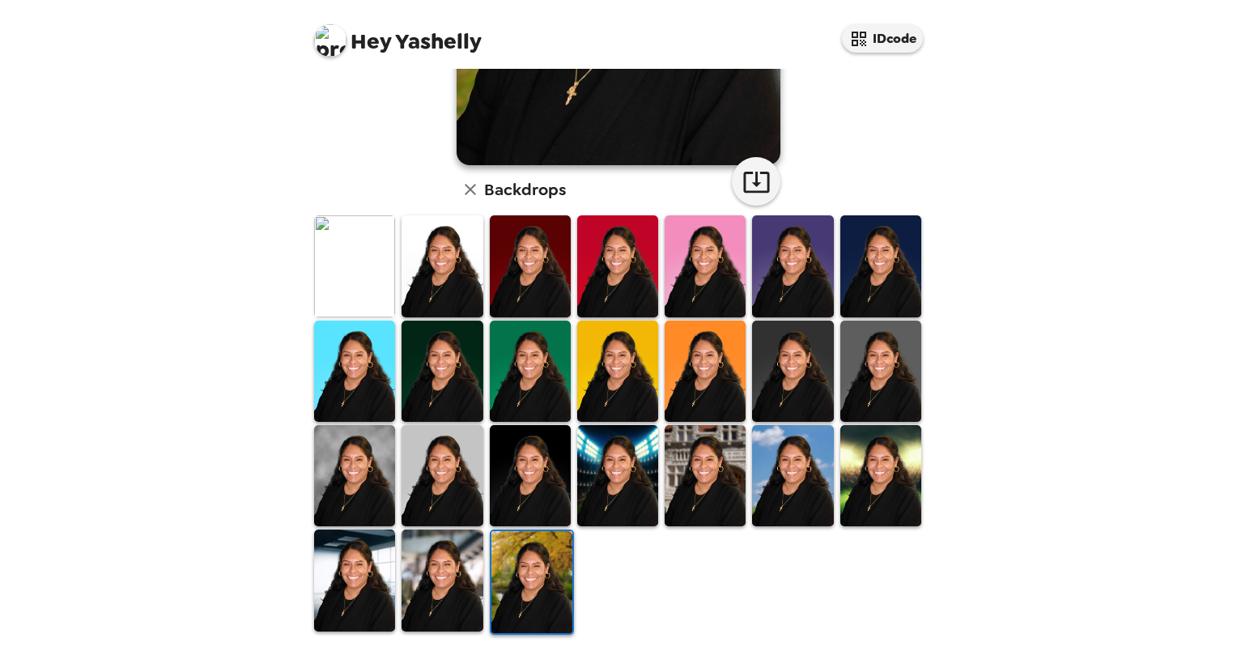
click at [359, 562] on img at bounding box center [354, 580] width 81 height 101
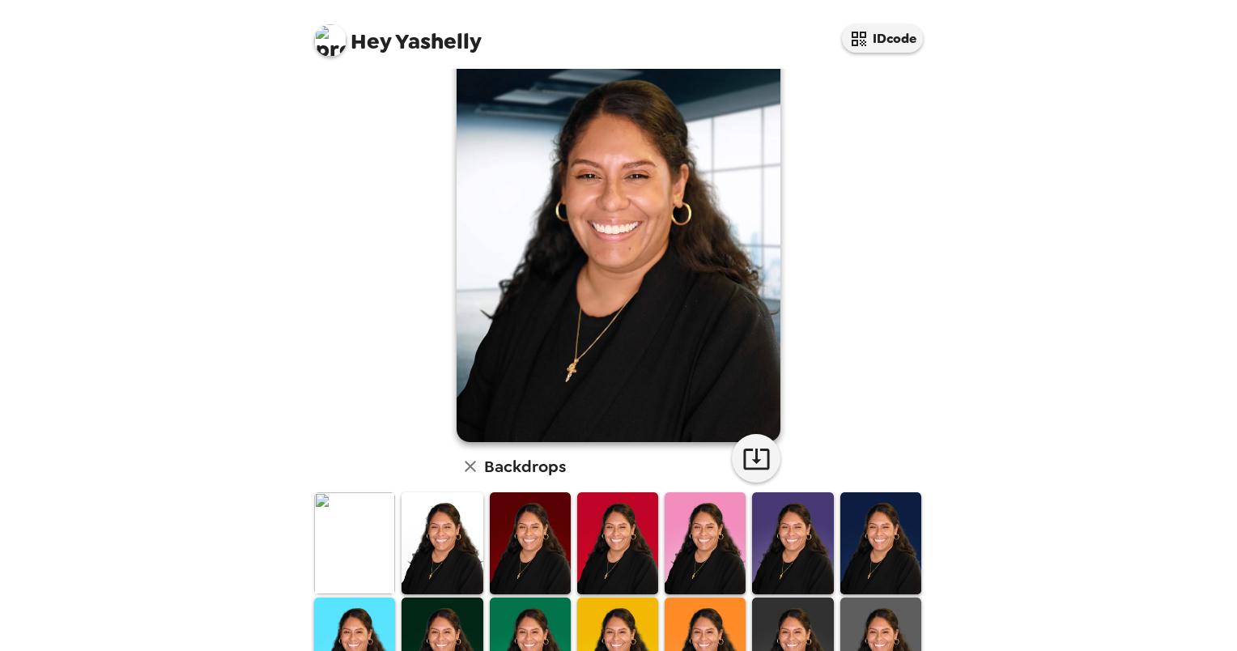
scroll to position [54, 0]
click at [348, 539] on img at bounding box center [354, 541] width 81 height 101
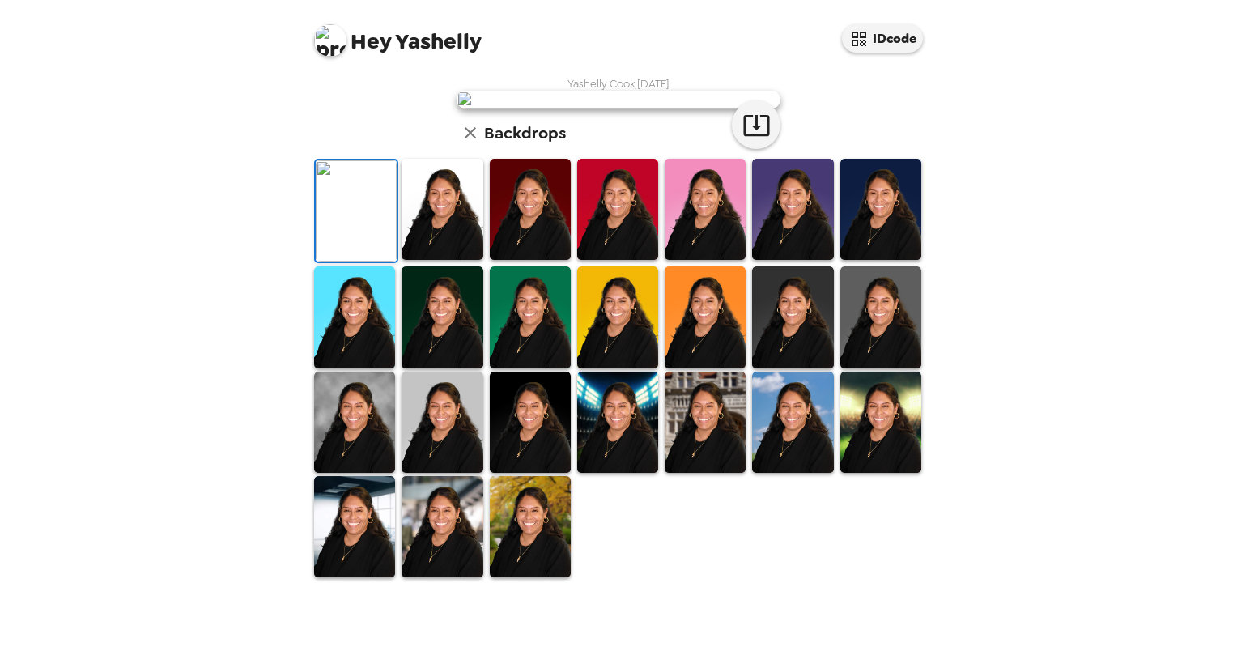
scroll to position [330, 0]
click at [518, 562] on img at bounding box center [530, 526] width 81 height 101
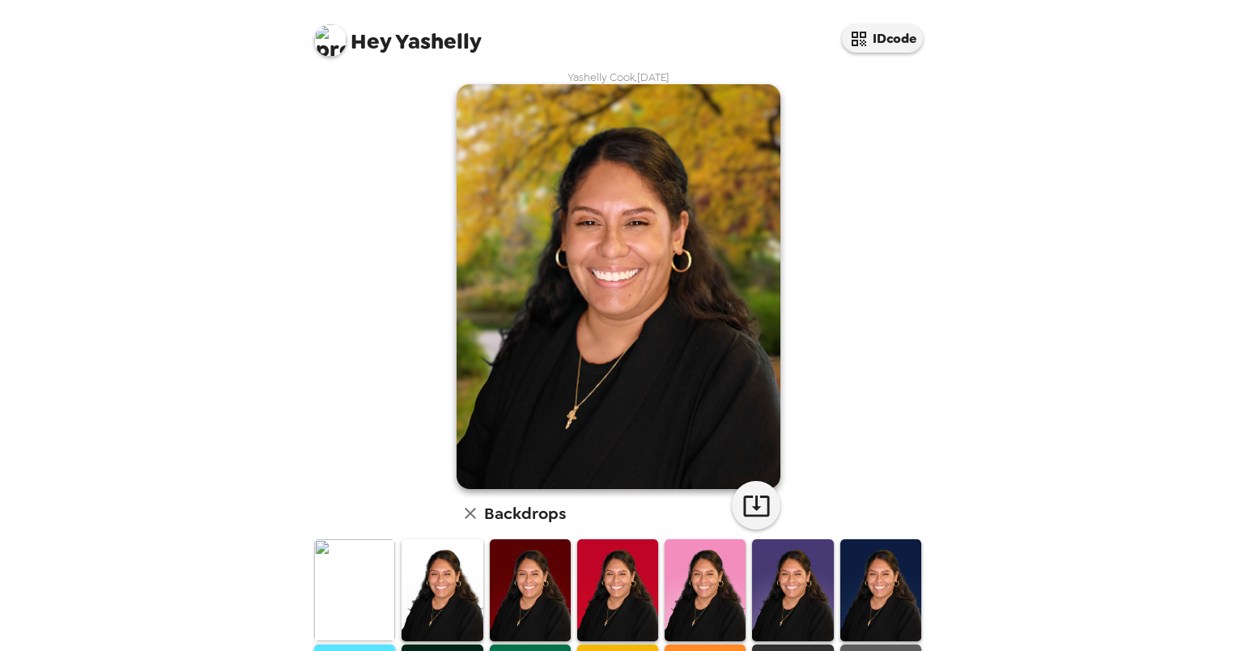
scroll to position [0, 0]
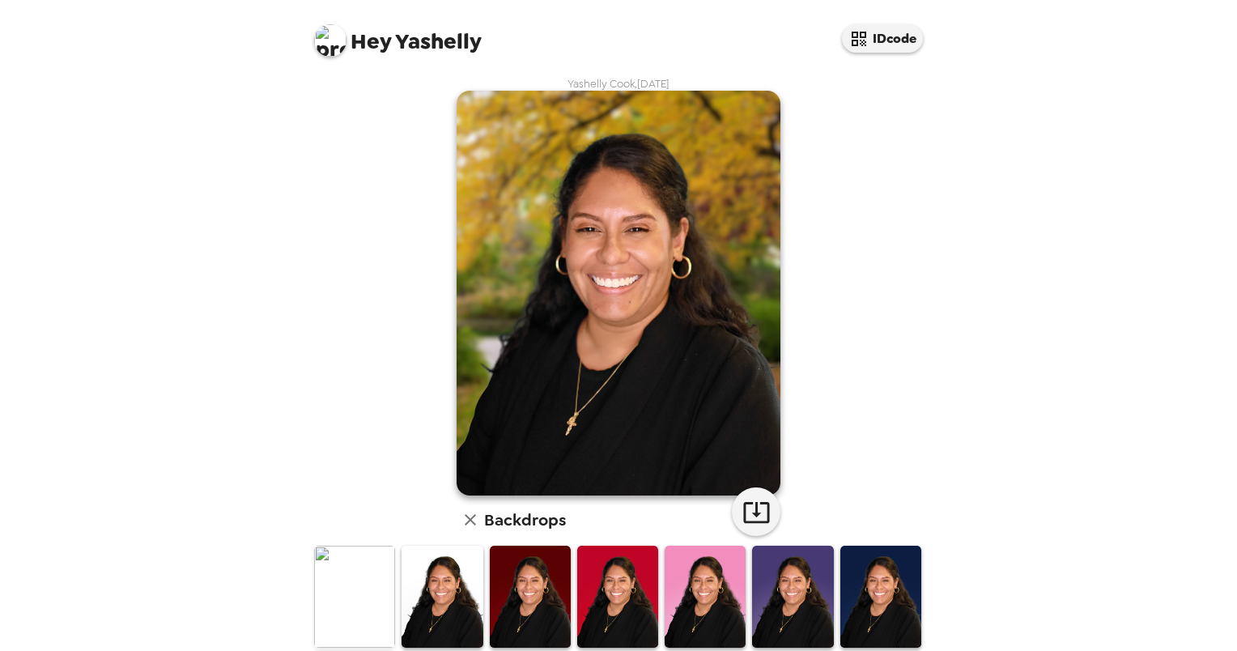
click at [727, 294] on img at bounding box center [619, 293] width 324 height 405
click at [716, 580] on img at bounding box center [705, 596] width 81 height 101
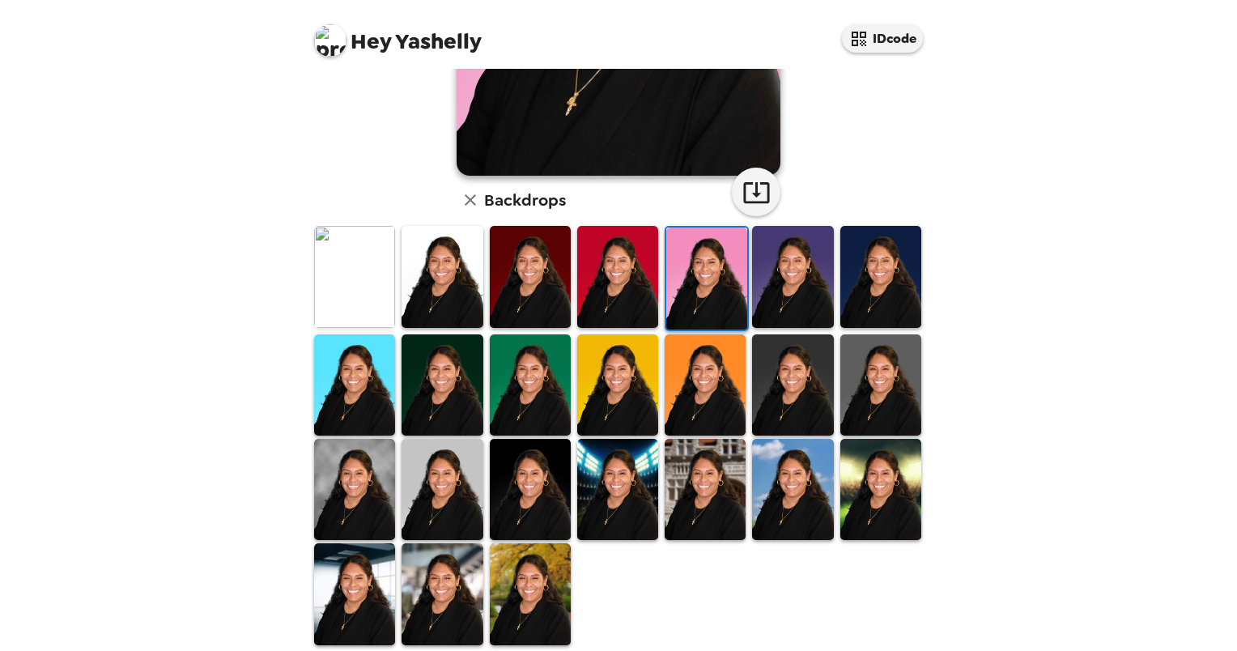
scroll to position [321, 0]
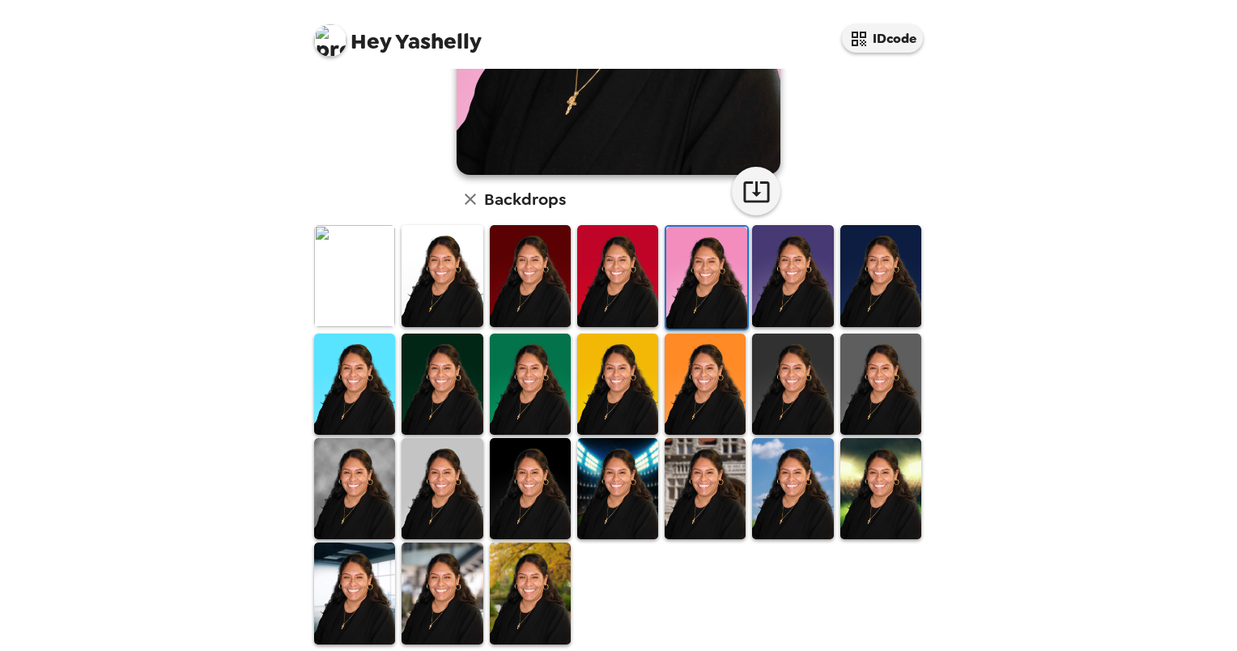
click at [764, 485] on img at bounding box center [792, 488] width 81 height 101
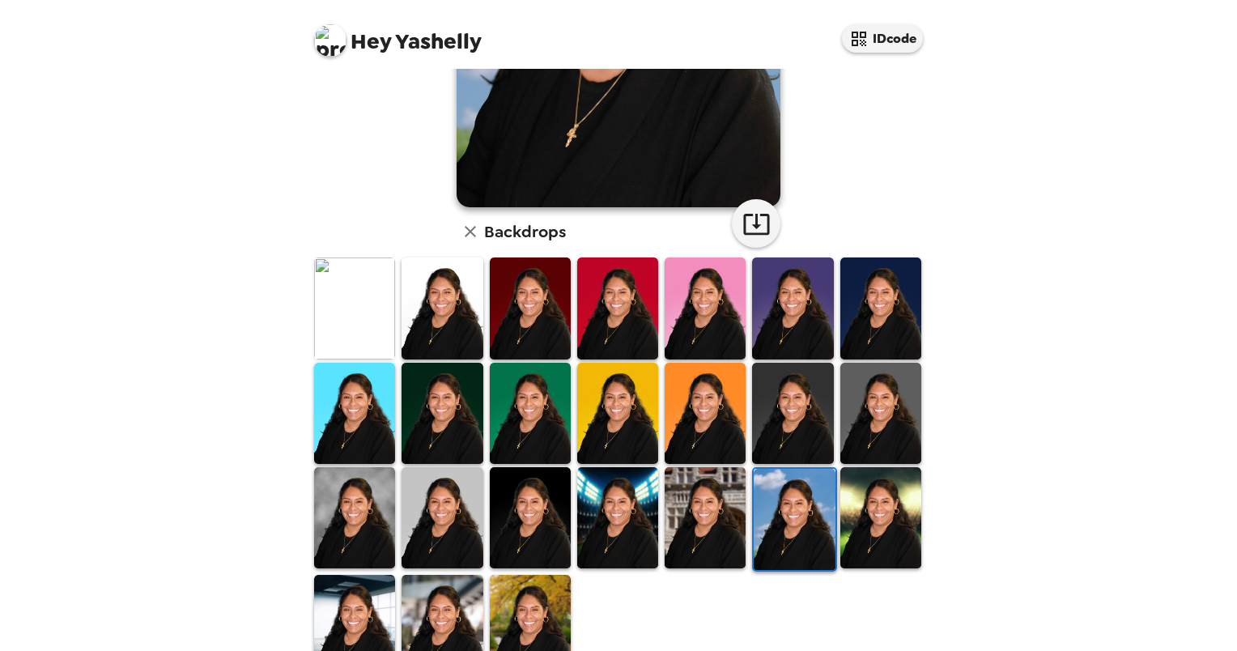
scroll to position [0, 0]
